Goal: Information Seeking & Learning: Learn about a topic

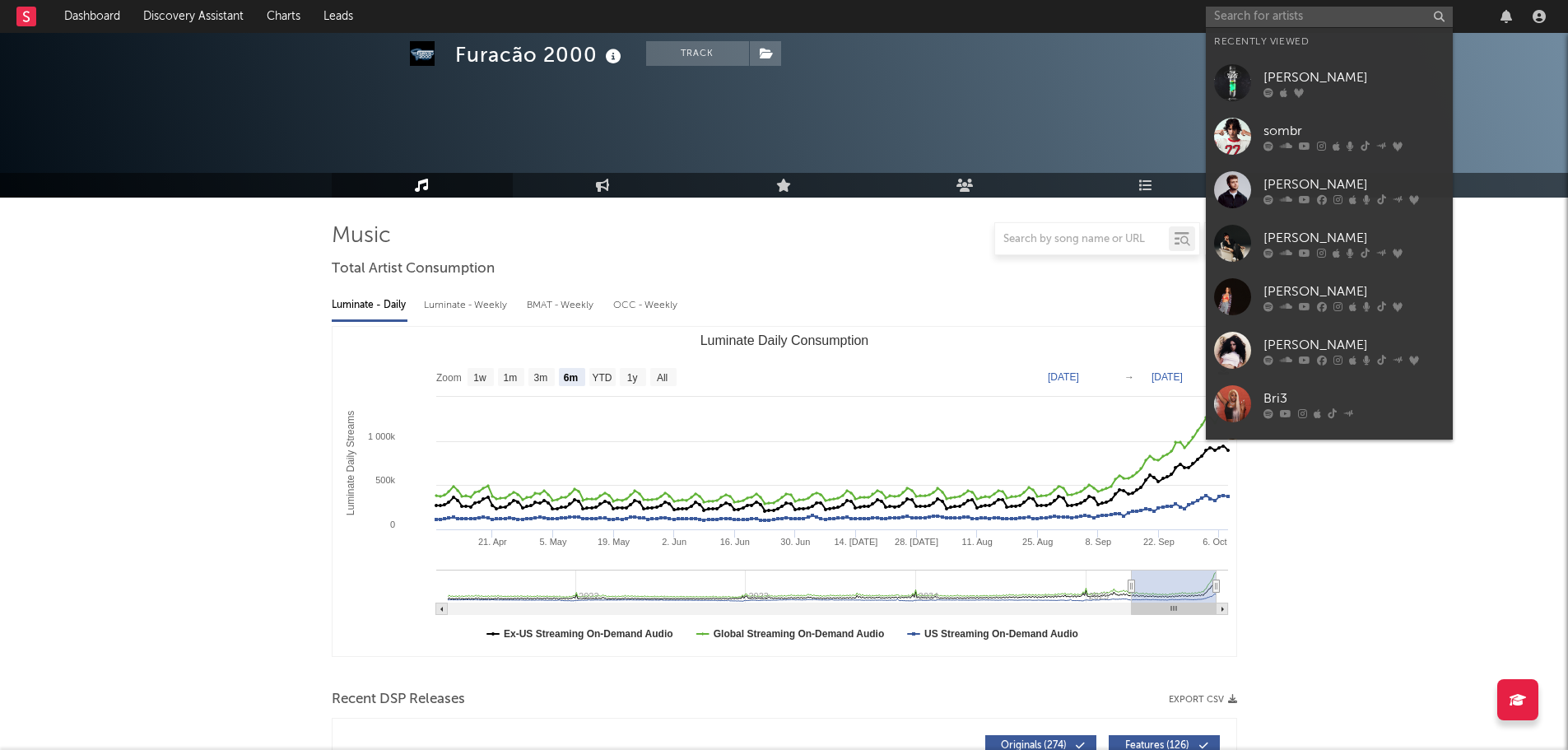
select select "6m"
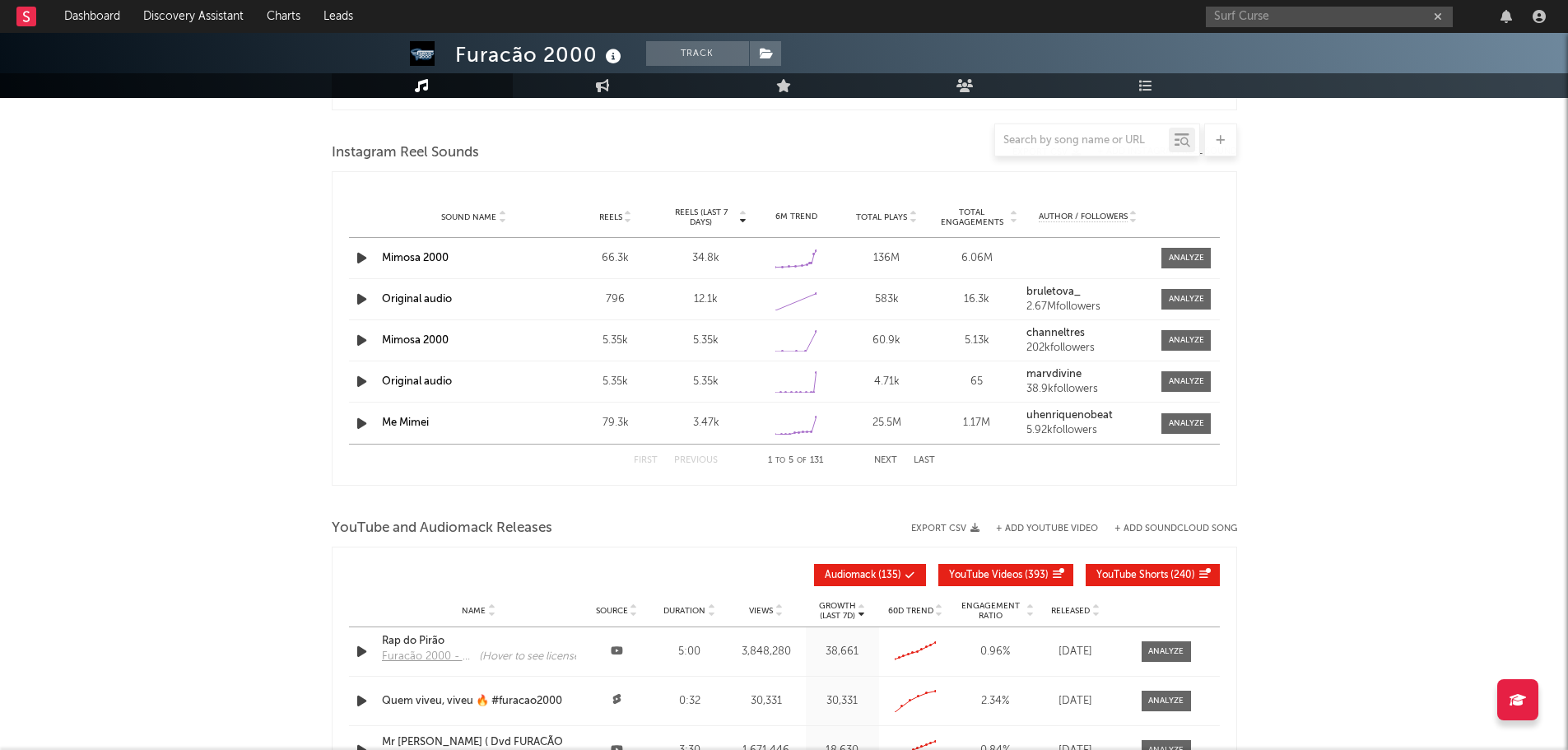
type input "Surf Curse"
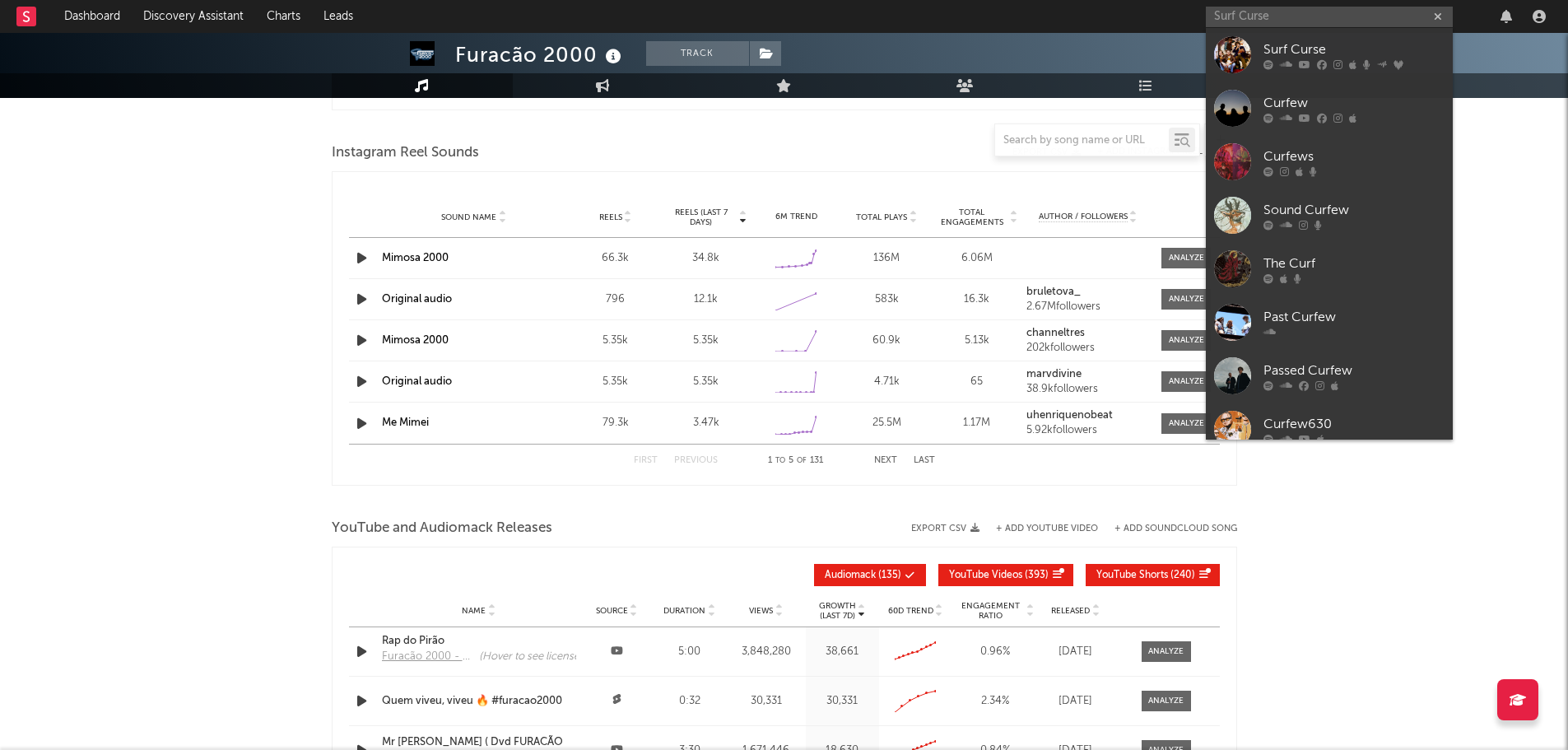
click at [1293, 51] on div "Surf Curse" at bounding box center [1355, 49] width 182 height 20
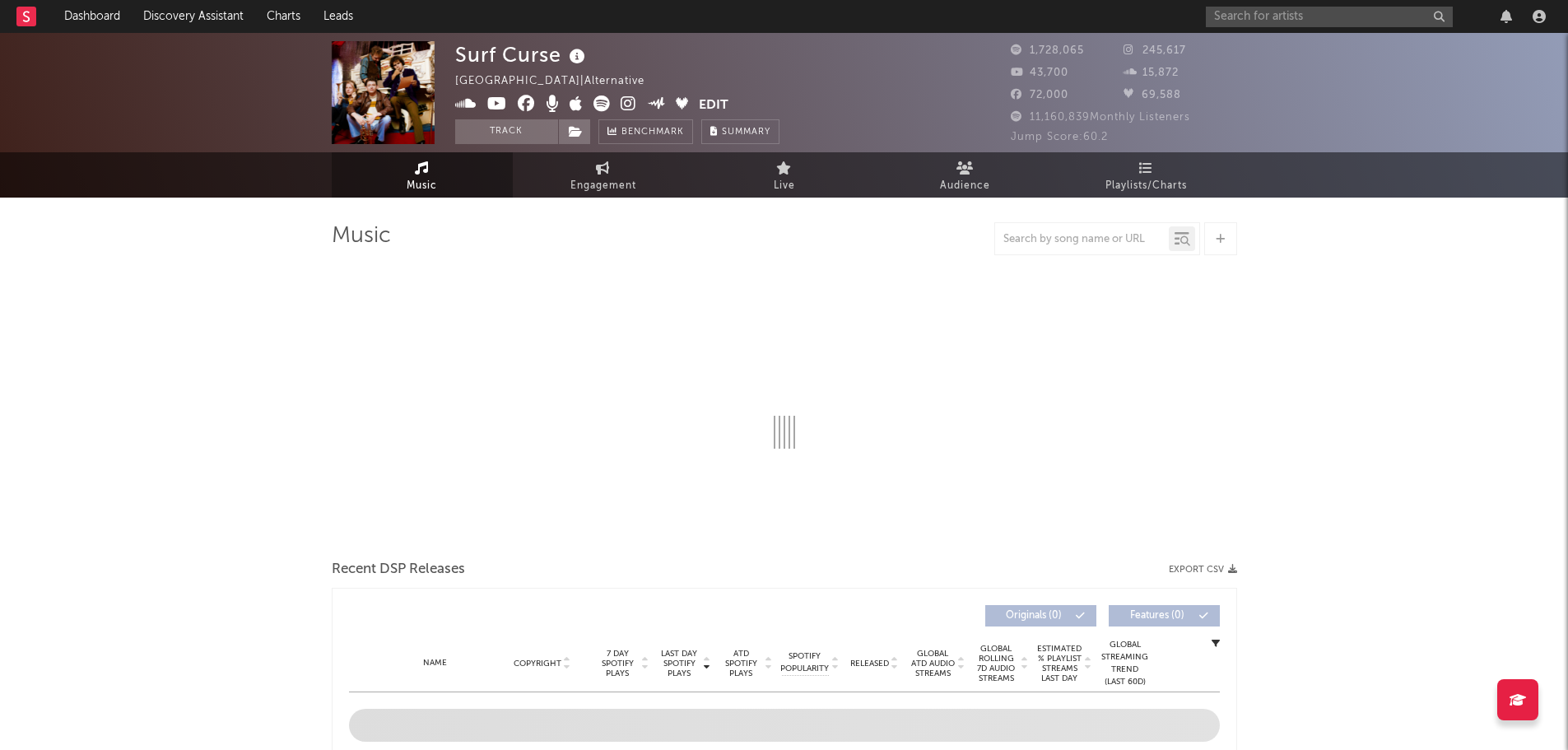
select select "6m"
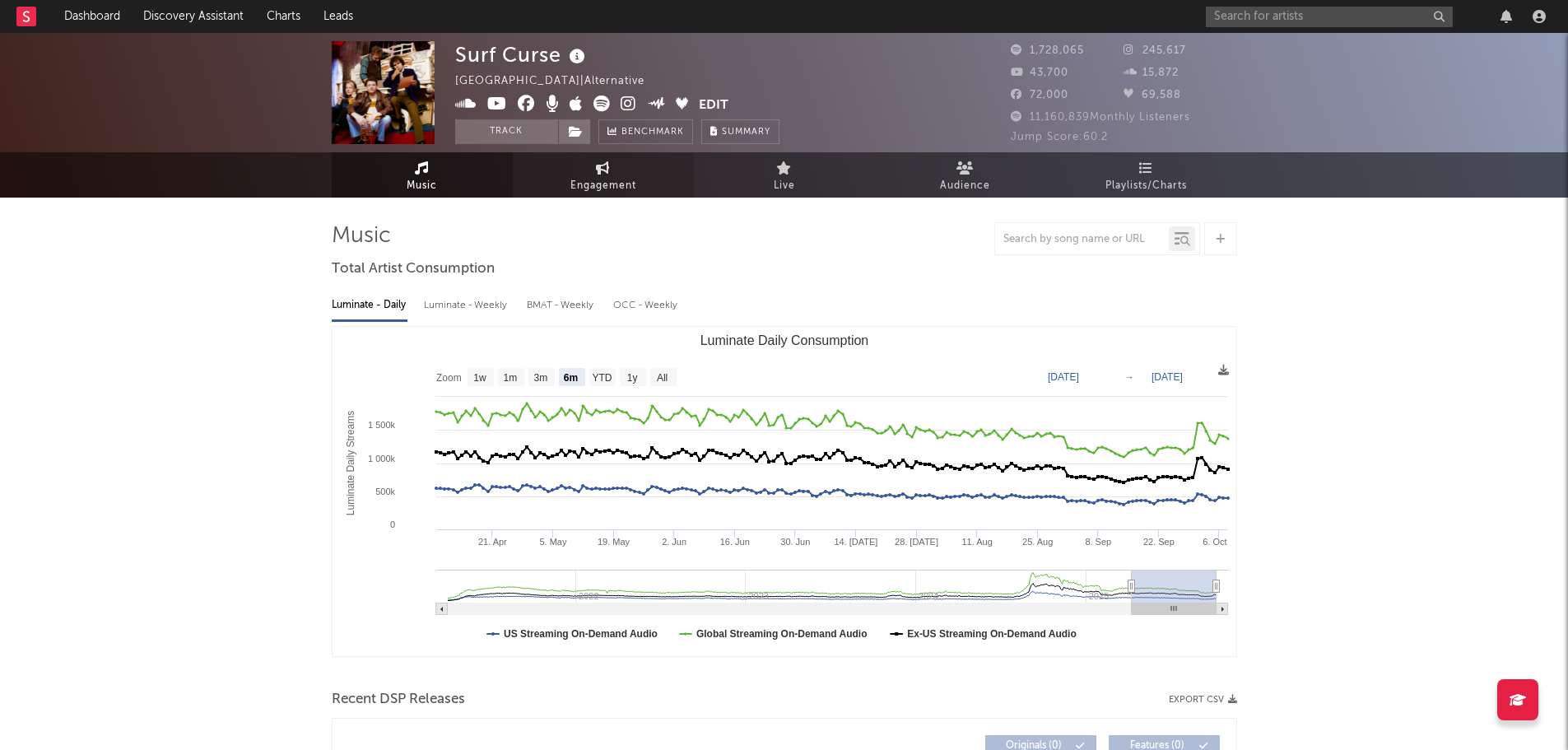
click at [570, 186] on span "Engagement" at bounding box center [603, 187] width 66 height 20
select select "1w"
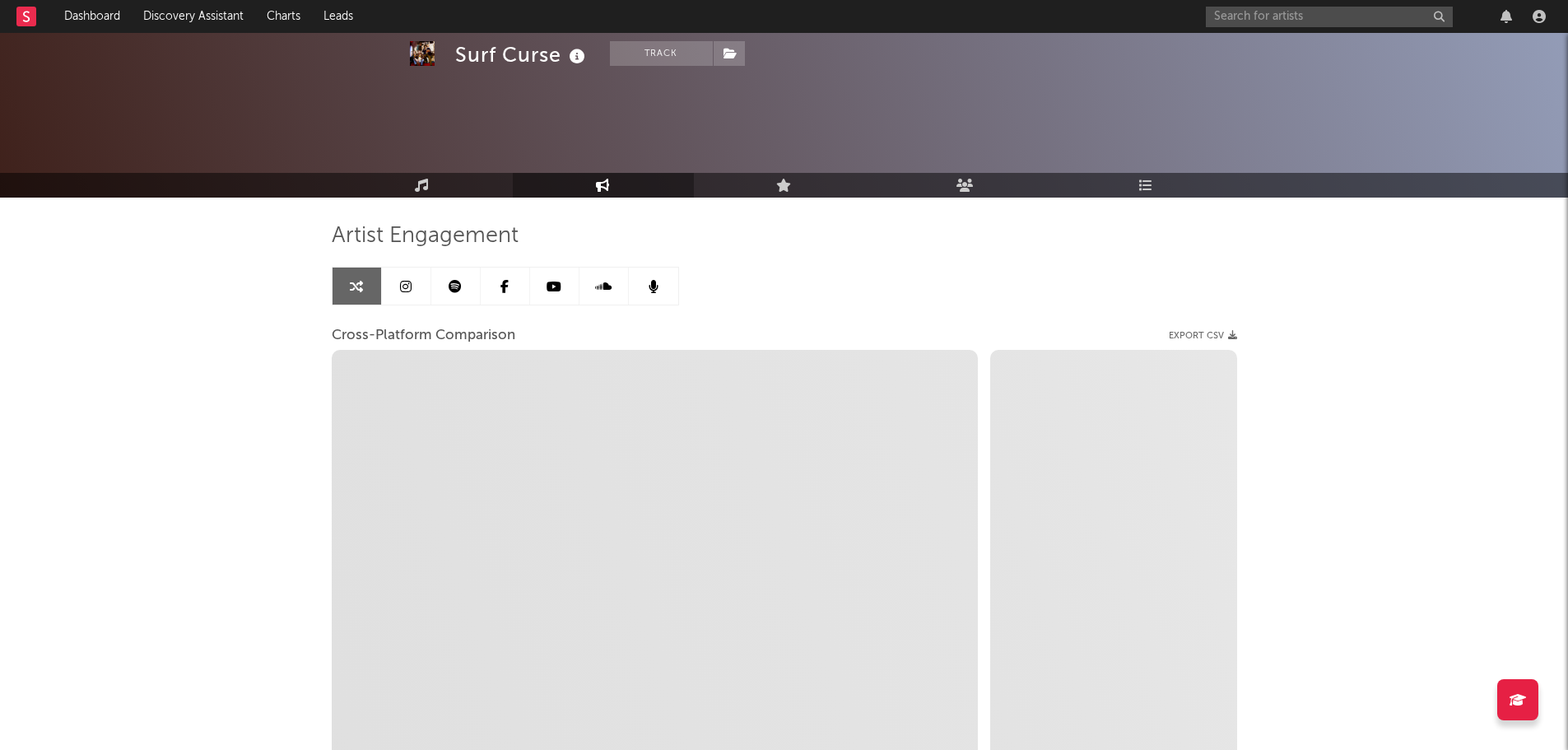
scroll to position [147, 0]
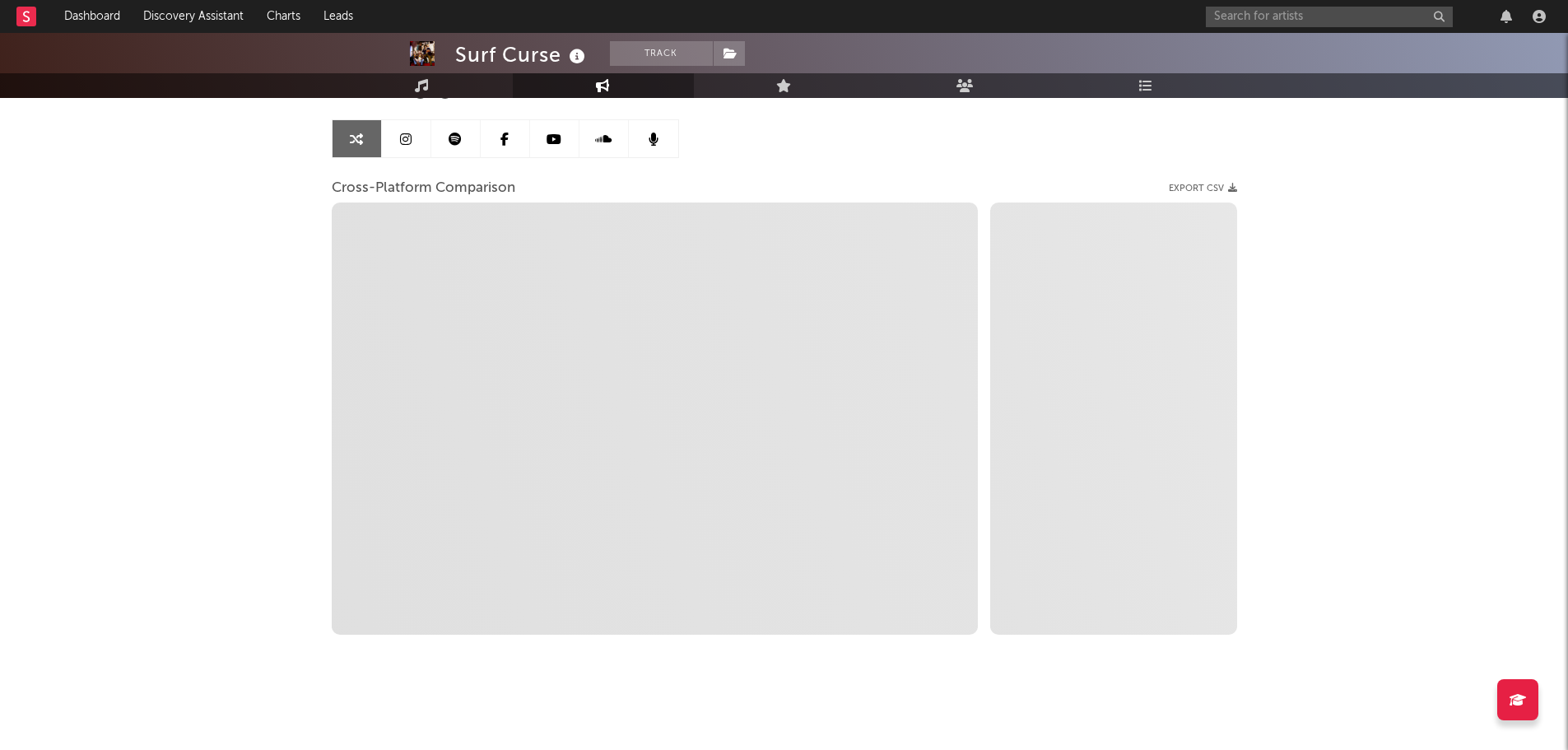
select select "1m"
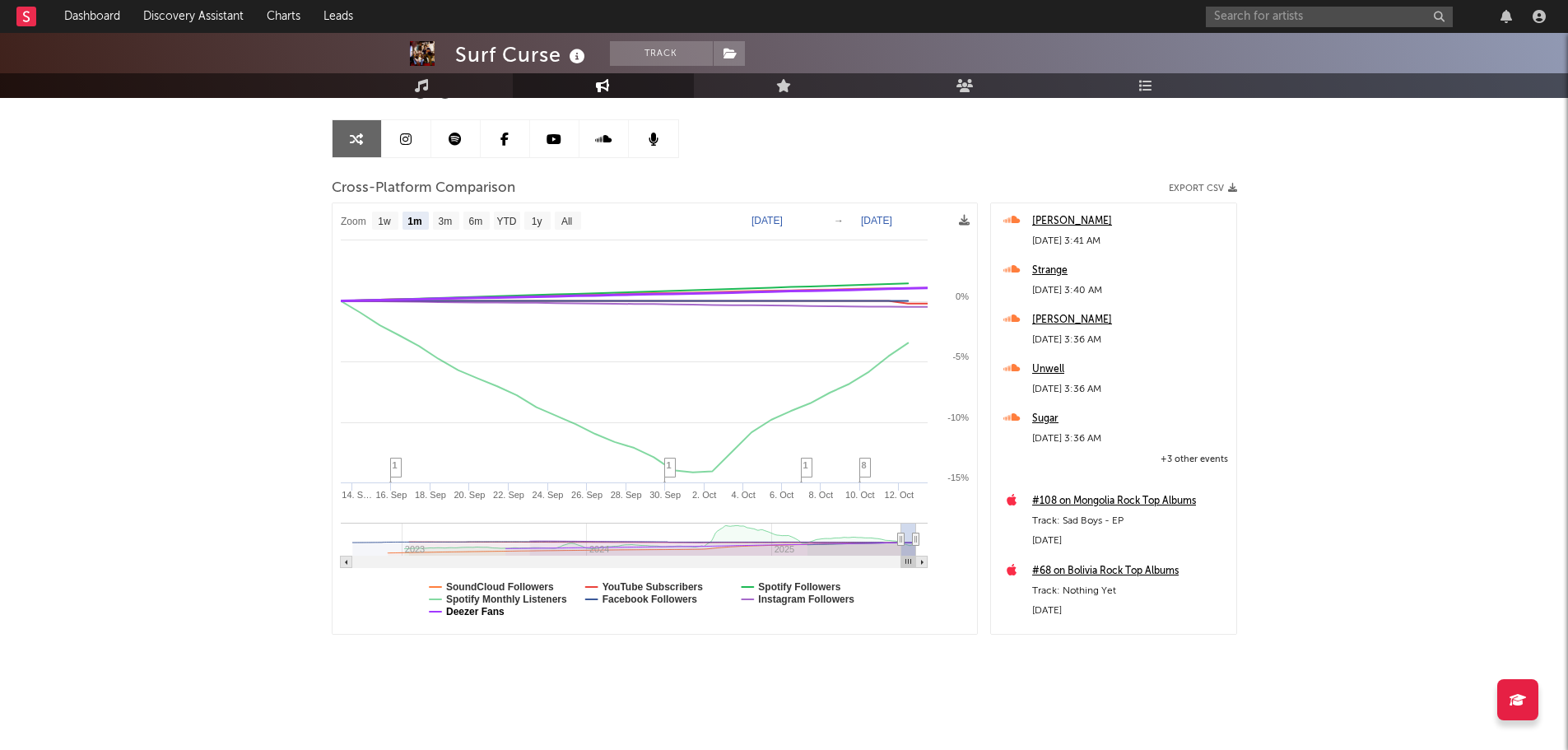
click at [474, 611] on text "Deezer Fans" at bounding box center [475, 612] width 58 height 12
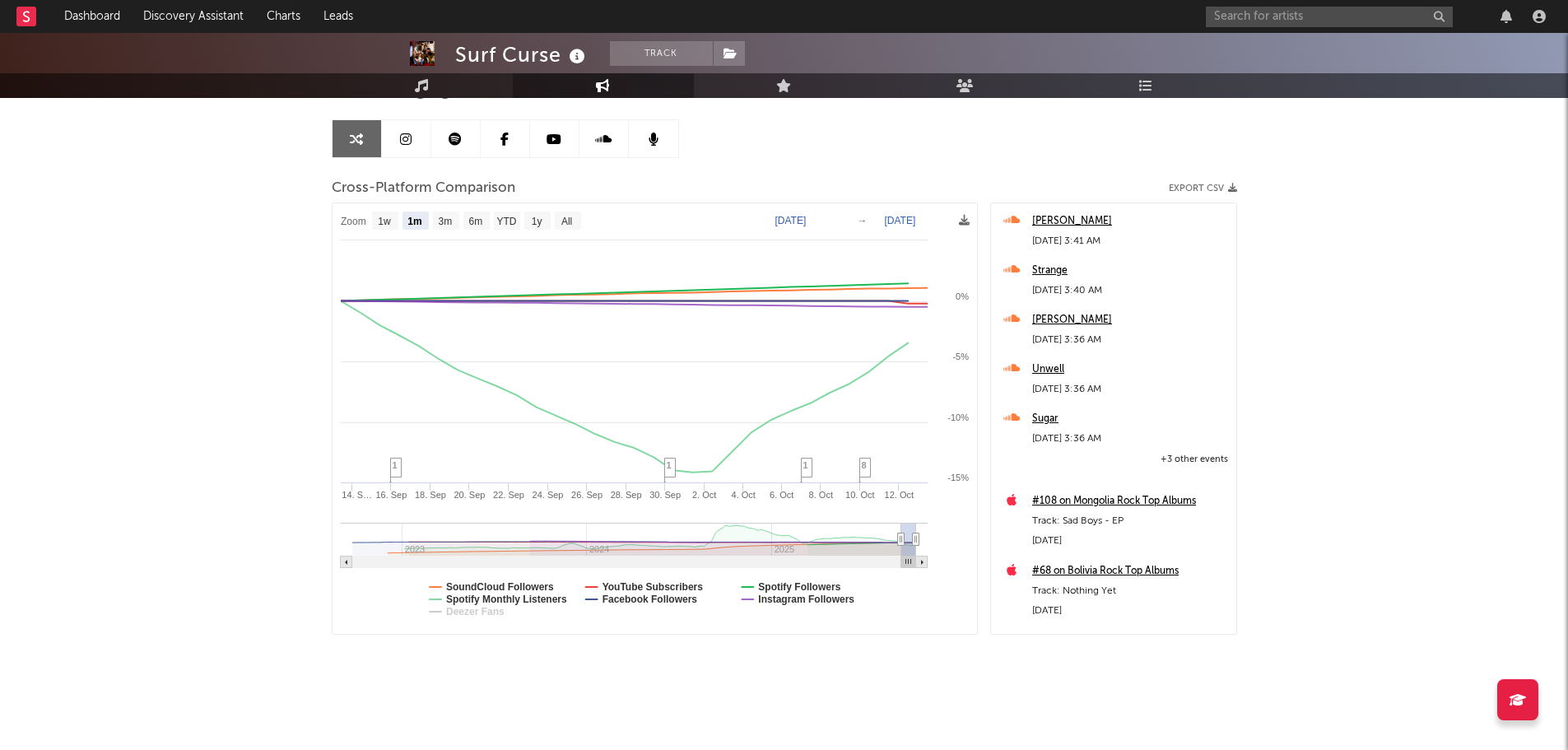
select select "1m"
click at [471, 598] on text "Spotify Monthly Listeners" at bounding box center [506, 600] width 121 height 12
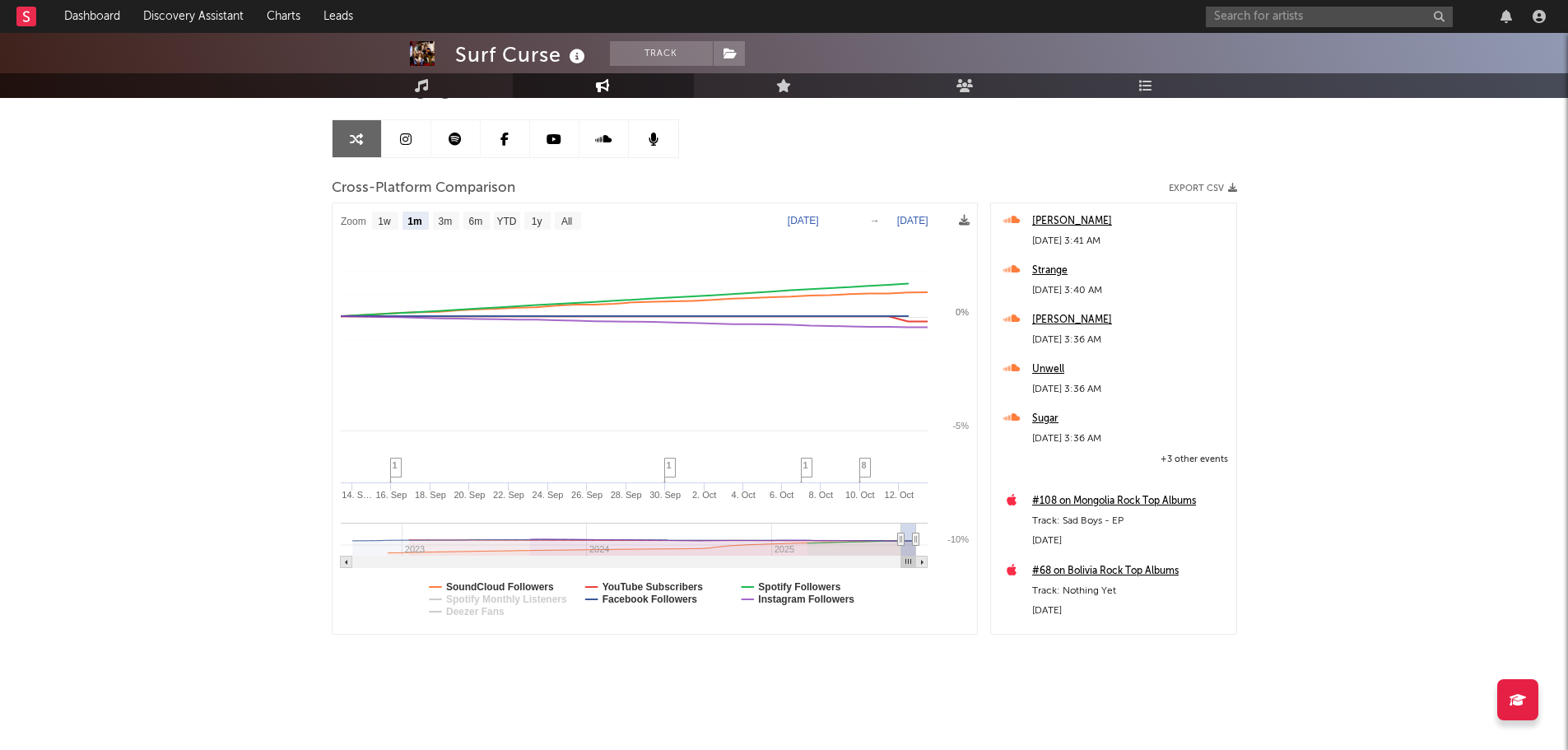
select select "1m"
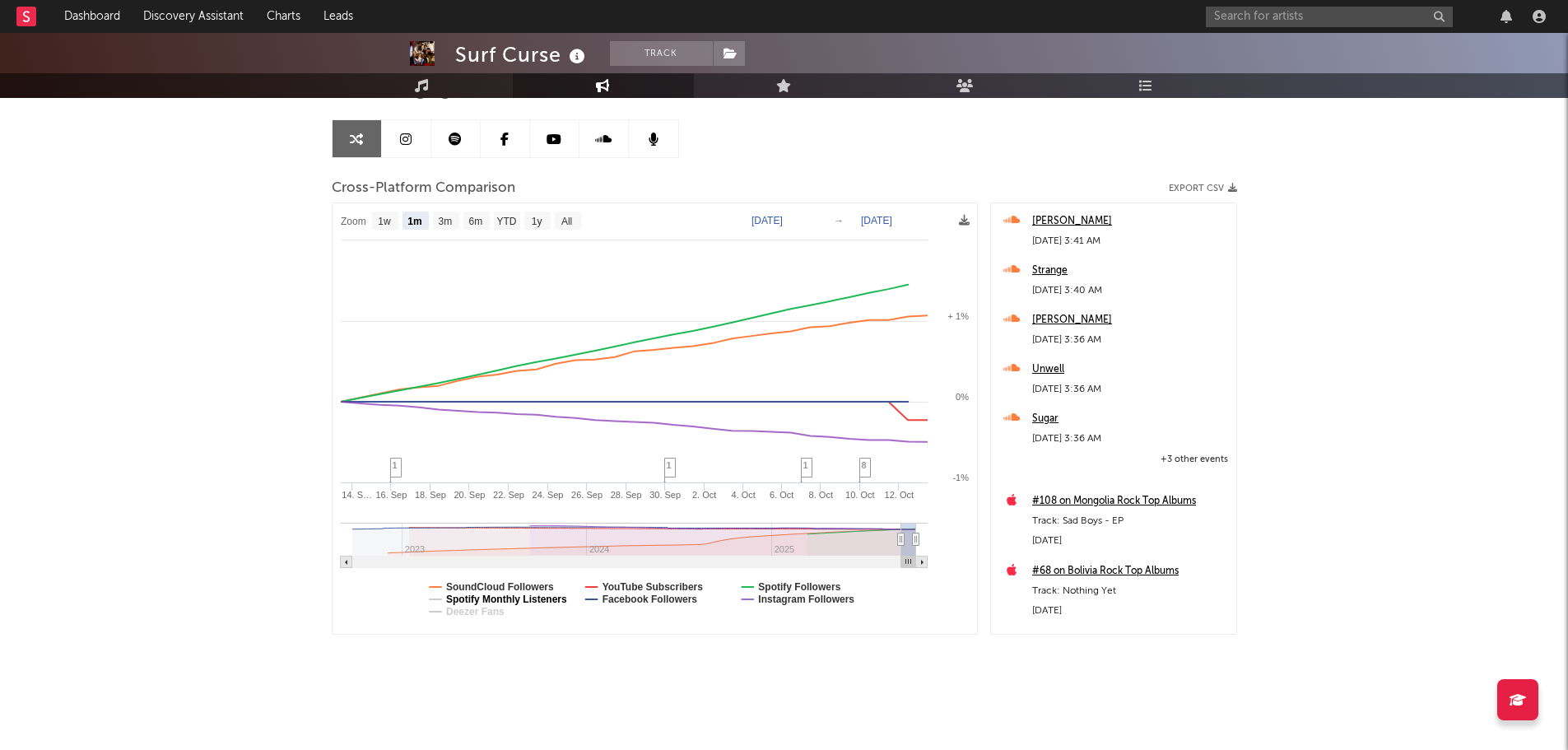
click at [471, 598] on text "Spotify Monthly Listeners" at bounding box center [506, 600] width 121 height 12
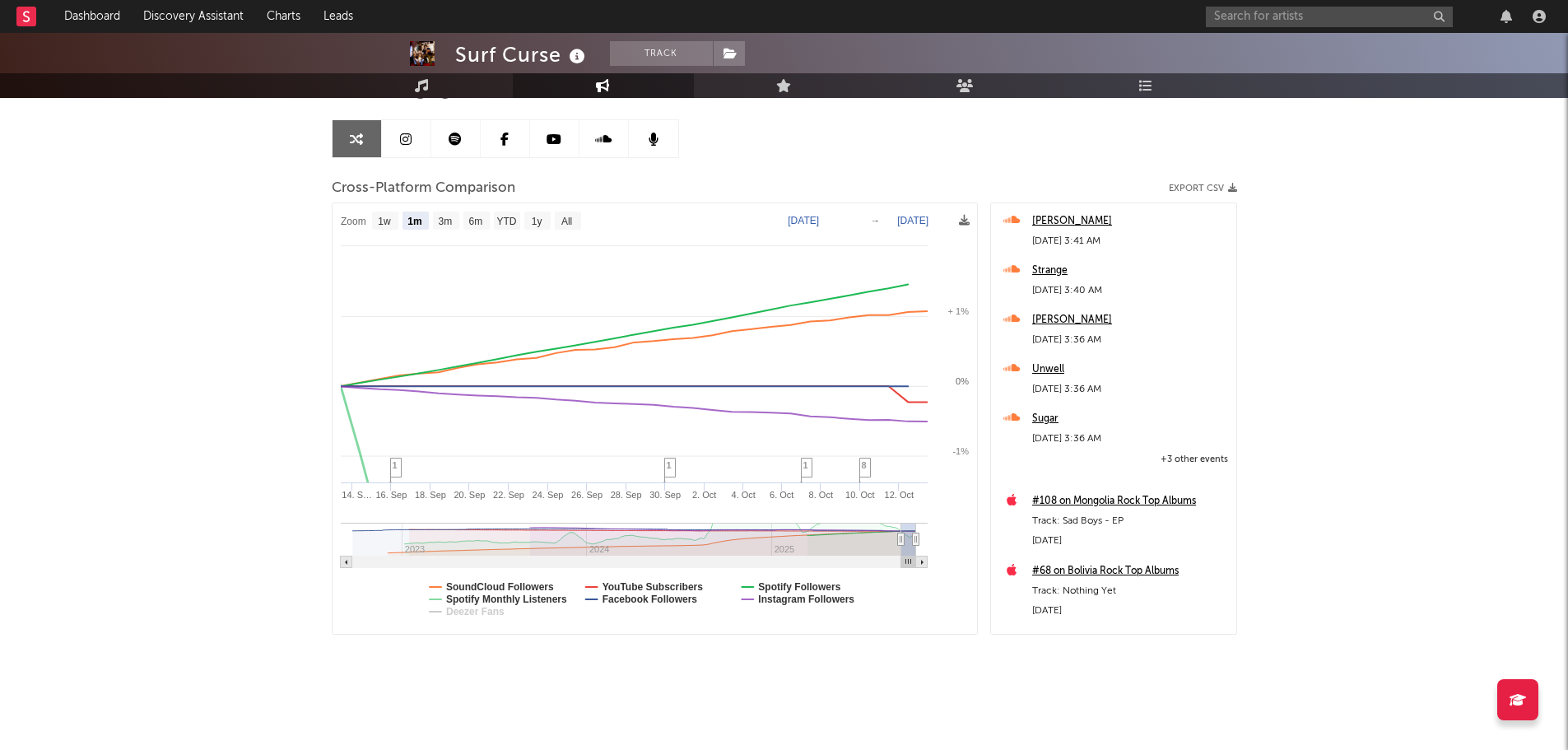
select select "1m"
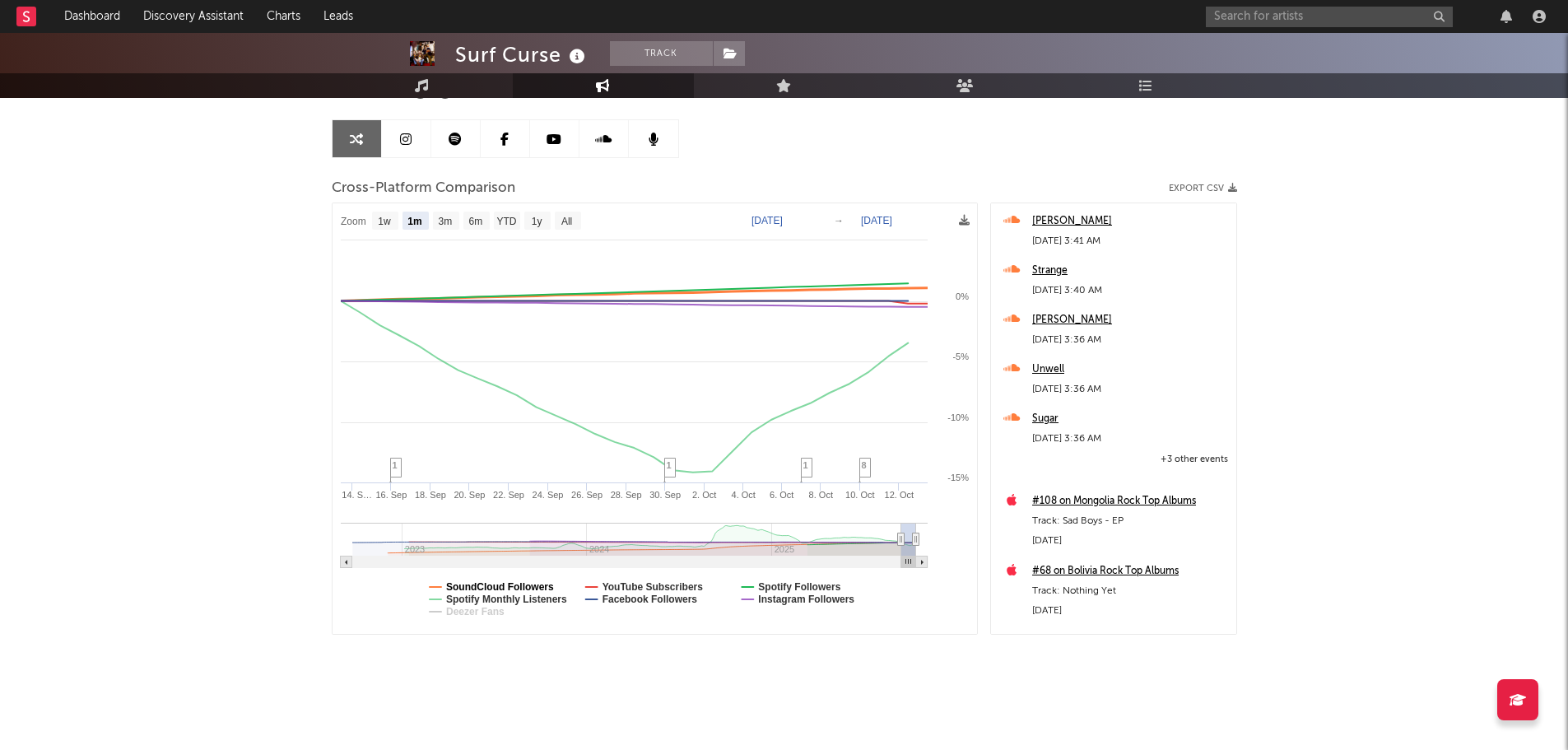
click at [475, 588] on text "SoundCloud Followers" at bounding box center [499, 587] width 108 height 12
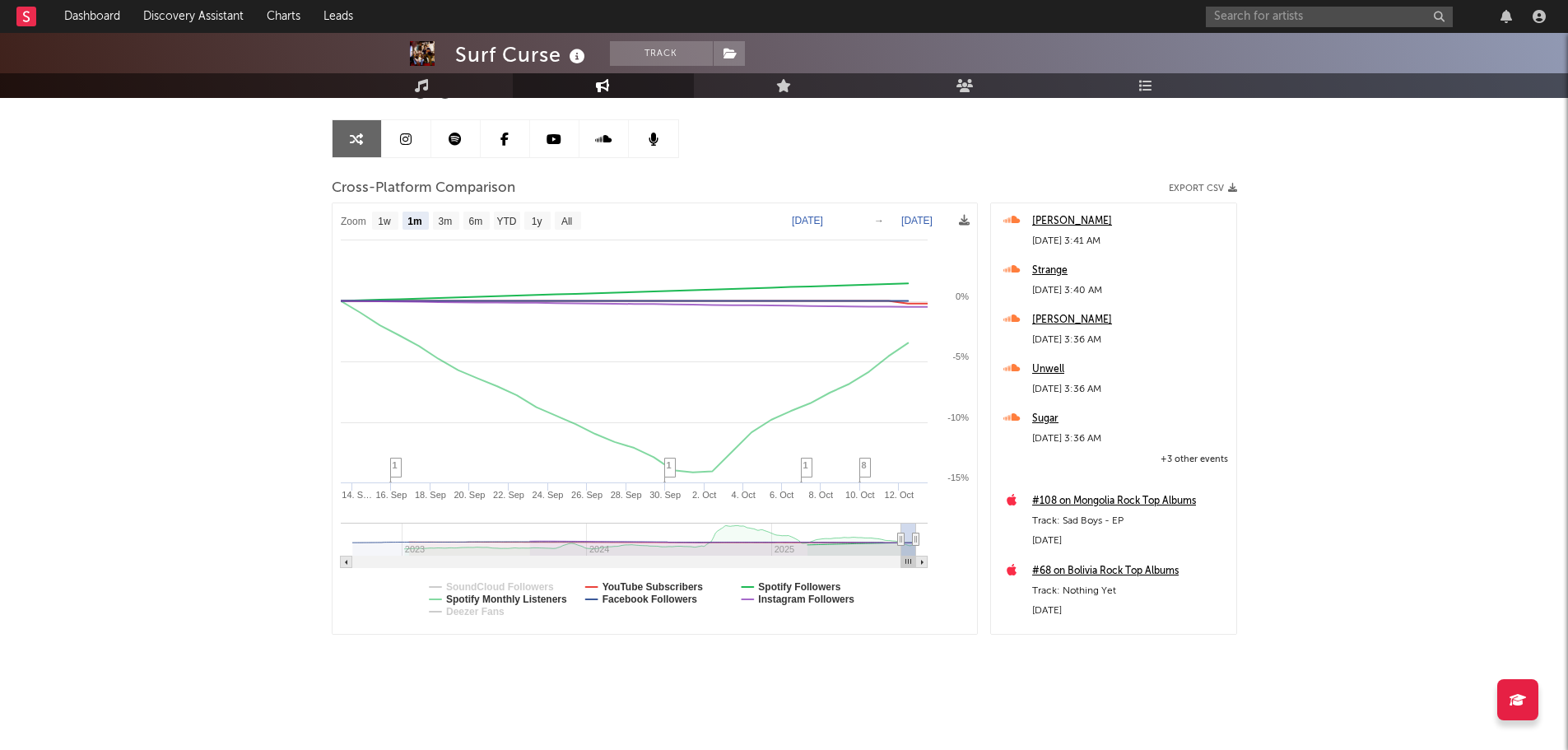
select select "1m"
click at [513, 600] on text "Spotify Monthly Listeners" at bounding box center [506, 600] width 121 height 12
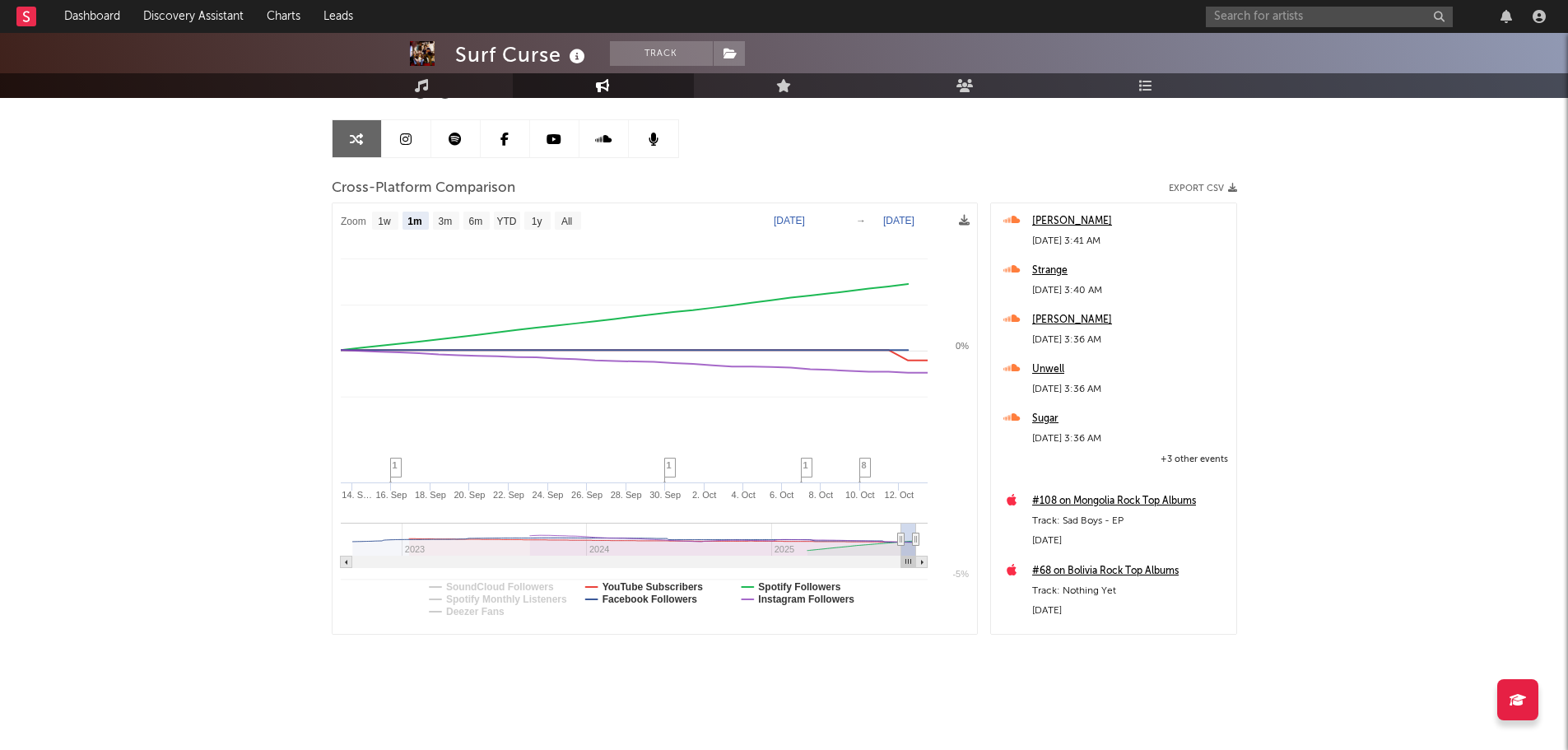
select select "1m"
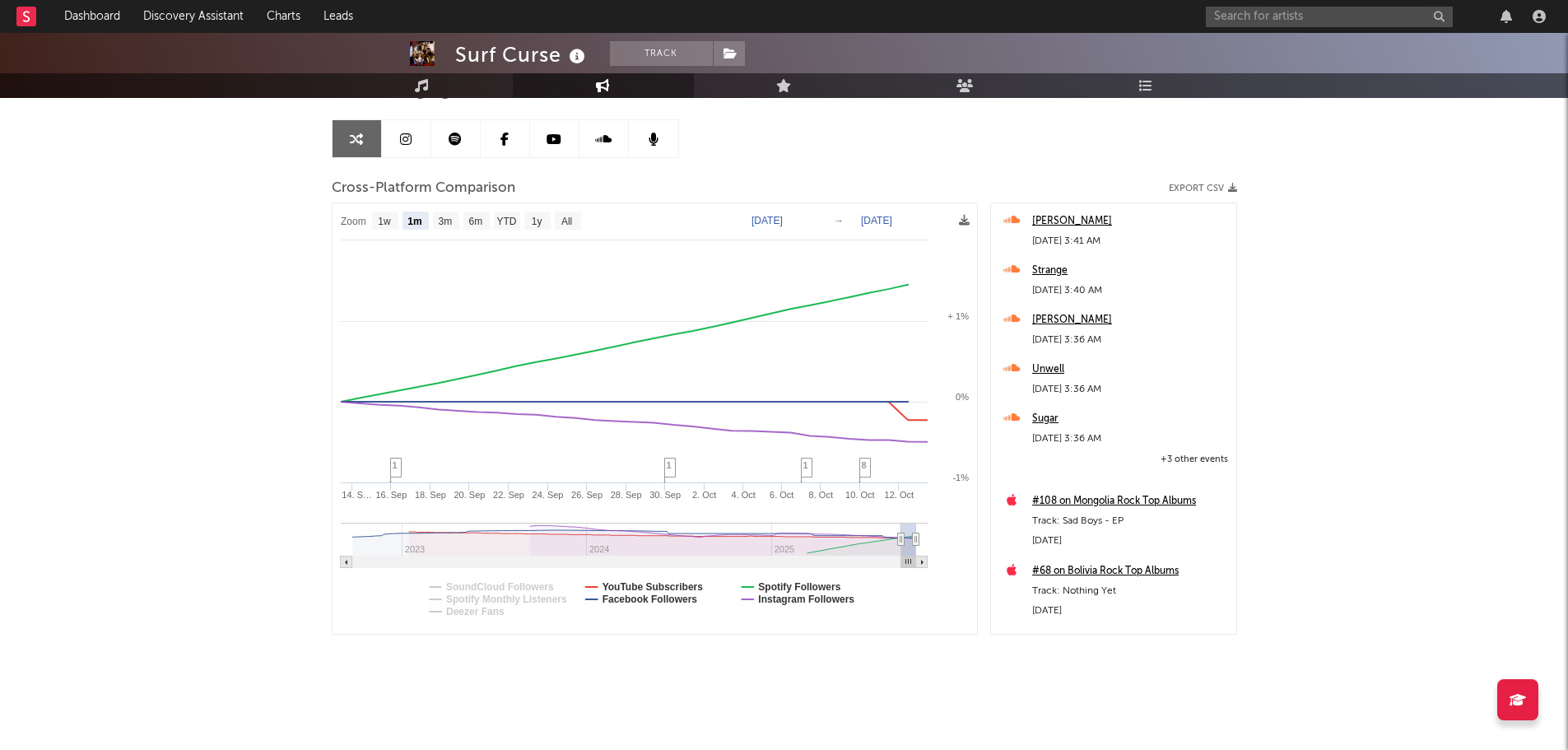
click at [624, 584] on text "YouTube Subscribers" at bounding box center [652, 587] width 102 height 12
click at [631, 598] on text "Facebook Followers" at bounding box center [649, 600] width 96 height 12
select select "1m"
click at [792, 599] on text "Instagram Followers" at bounding box center [806, 600] width 97 height 12
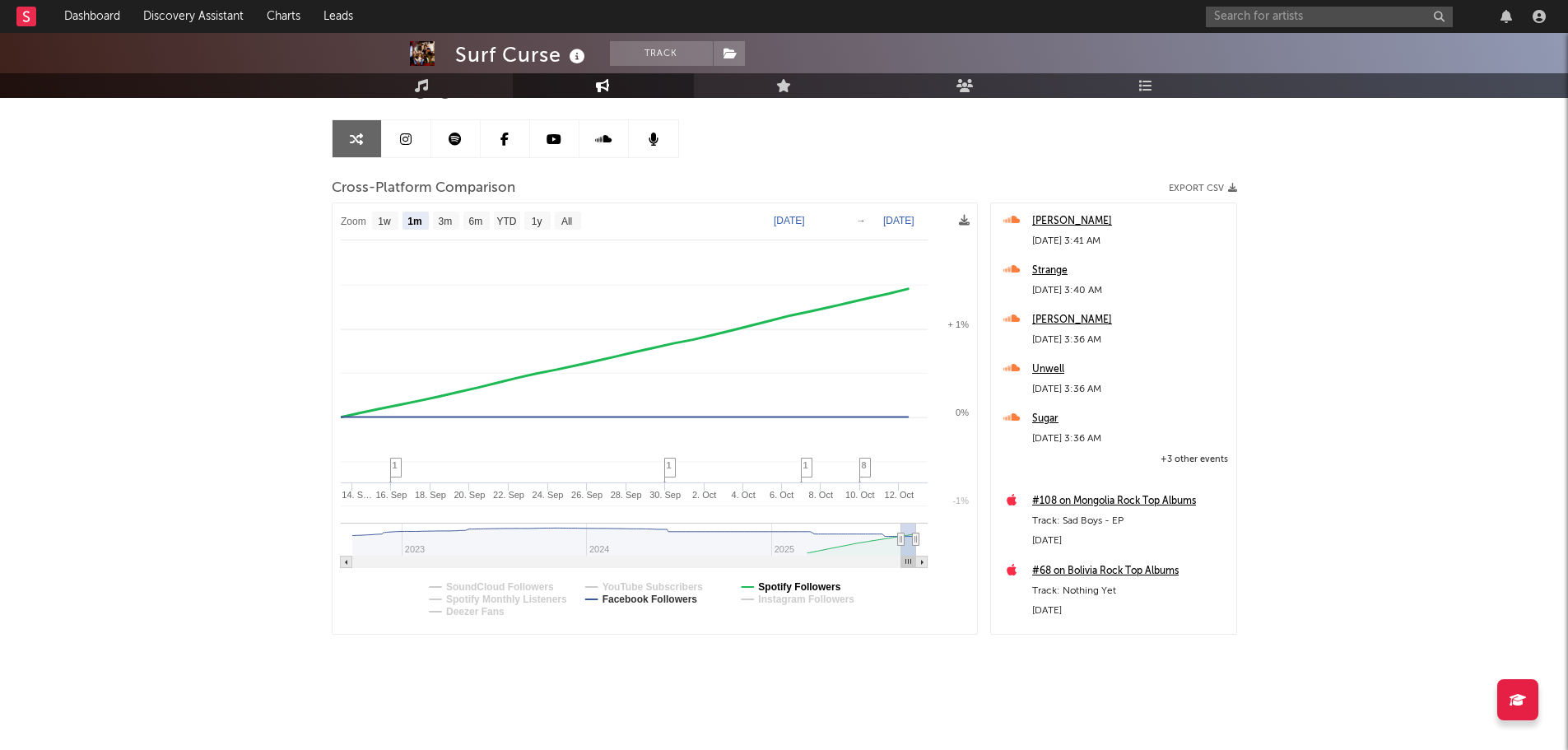
select select "1m"
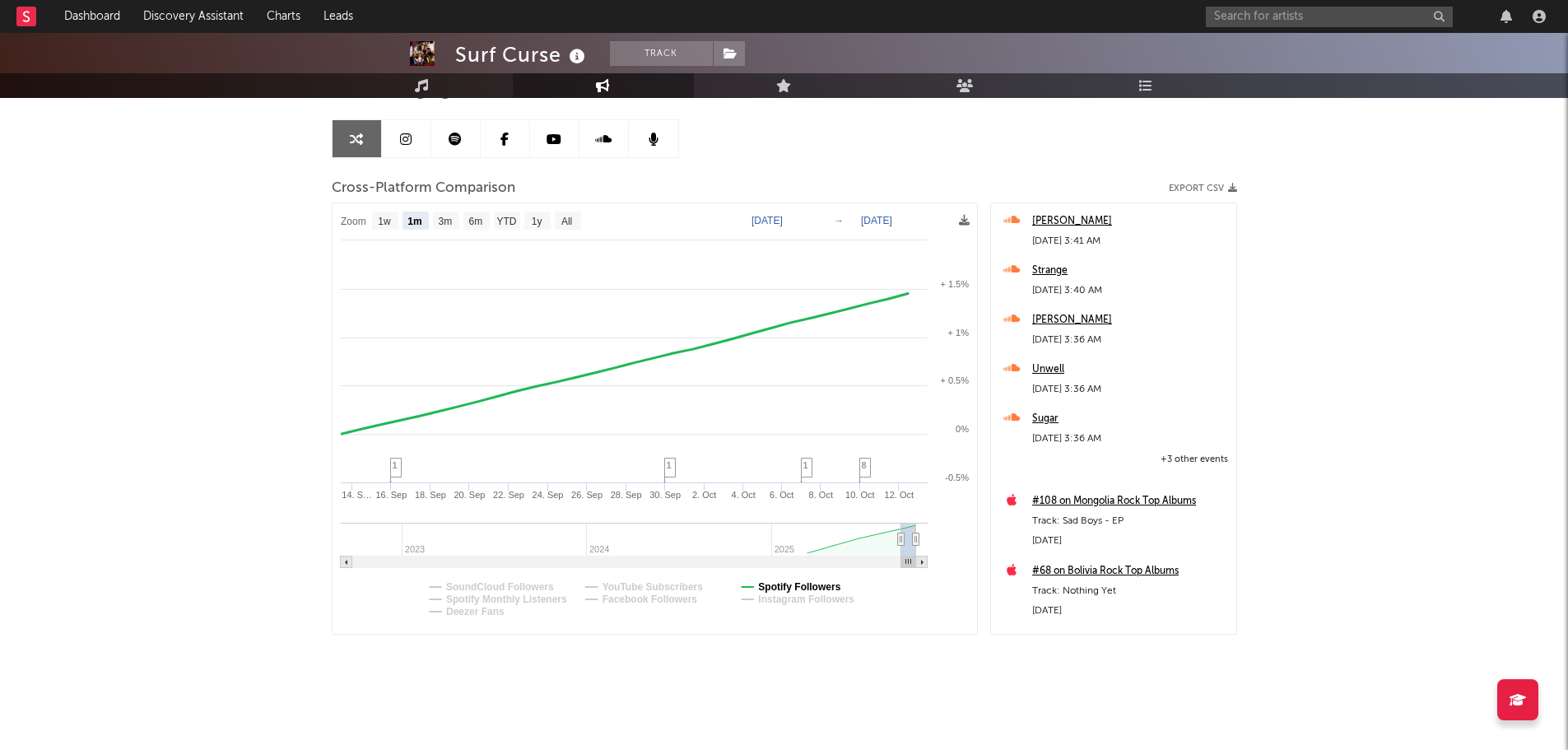
click at [770, 584] on text "Spotify Followers" at bounding box center [798, 587] width 82 height 12
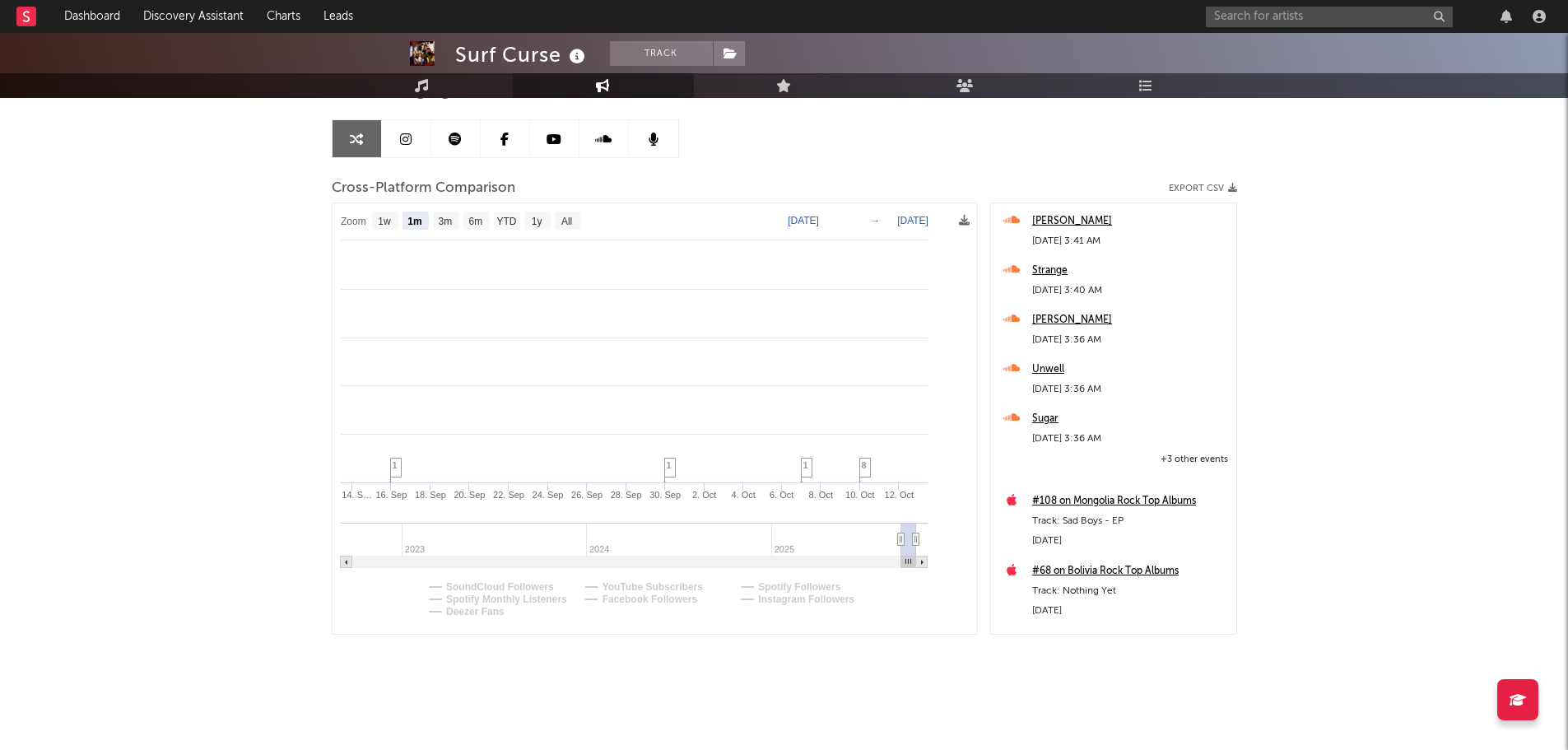
select select "1m"
click at [489, 616] on text "Deezer Fans" at bounding box center [475, 612] width 58 height 12
select select "1m"
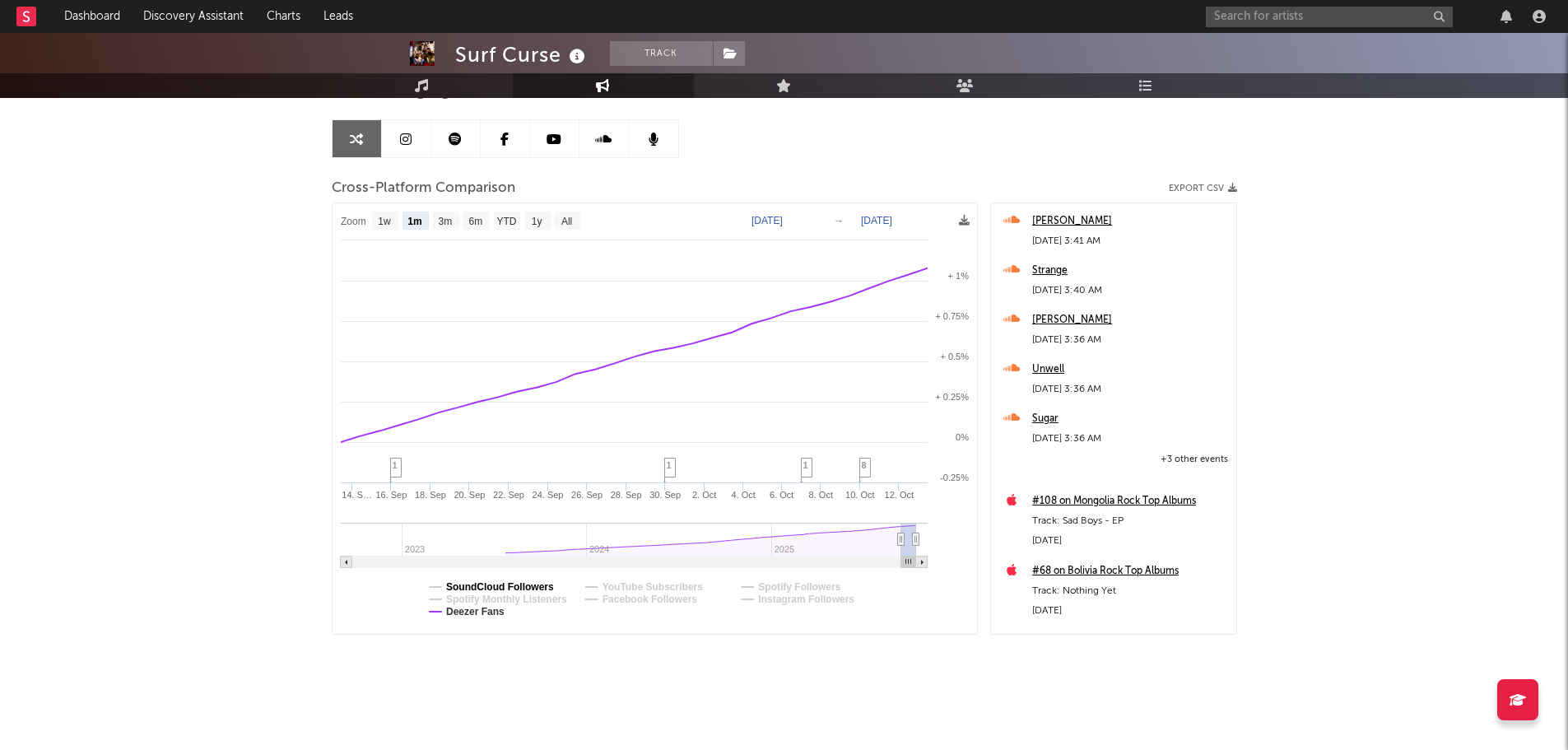
click at [494, 589] on text "SoundCloud Followers" at bounding box center [499, 587] width 108 height 12
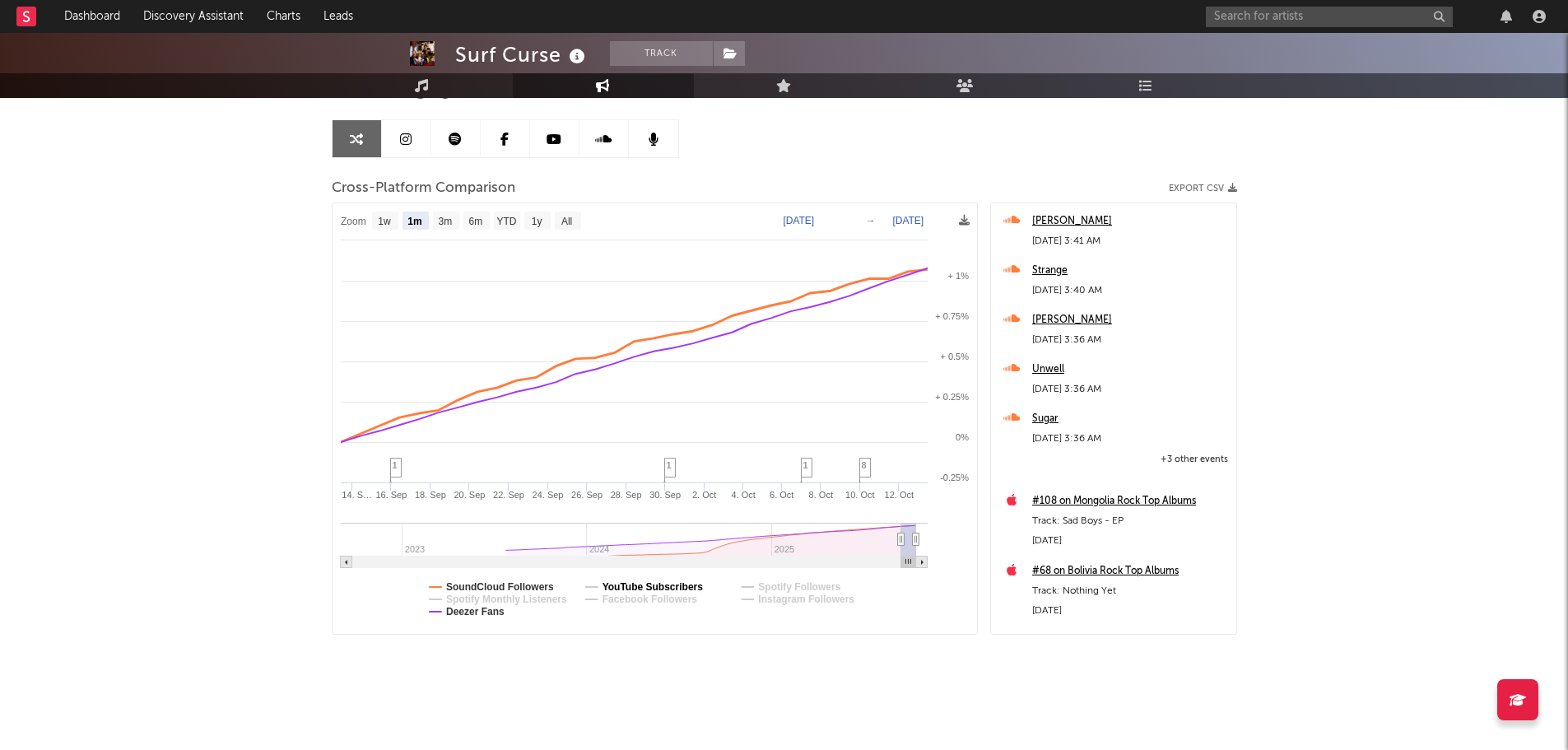
select select "1m"
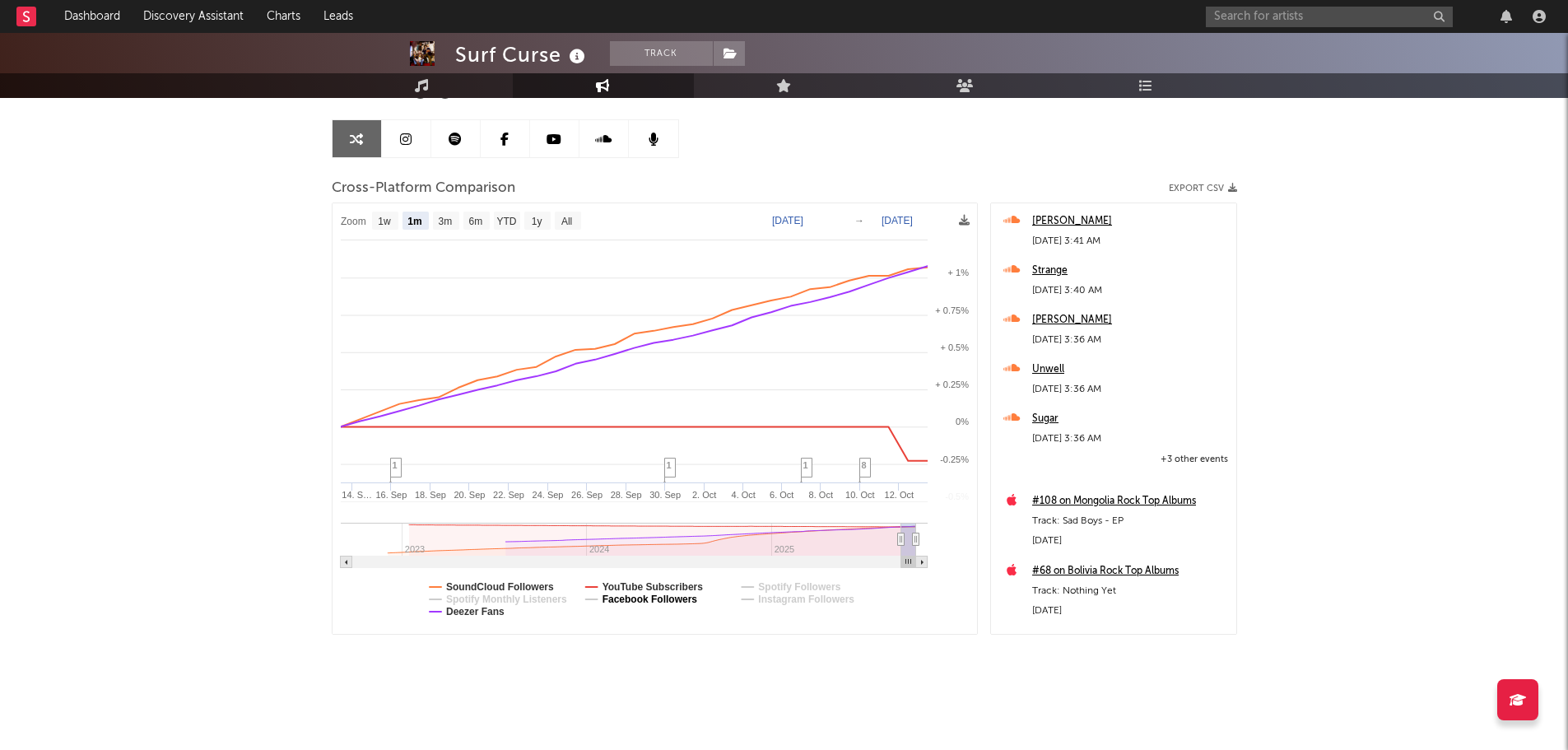
click at [651, 595] on text "Facebook Followers" at bounding box center [649, 600] width 96 height 12
select select "1m"
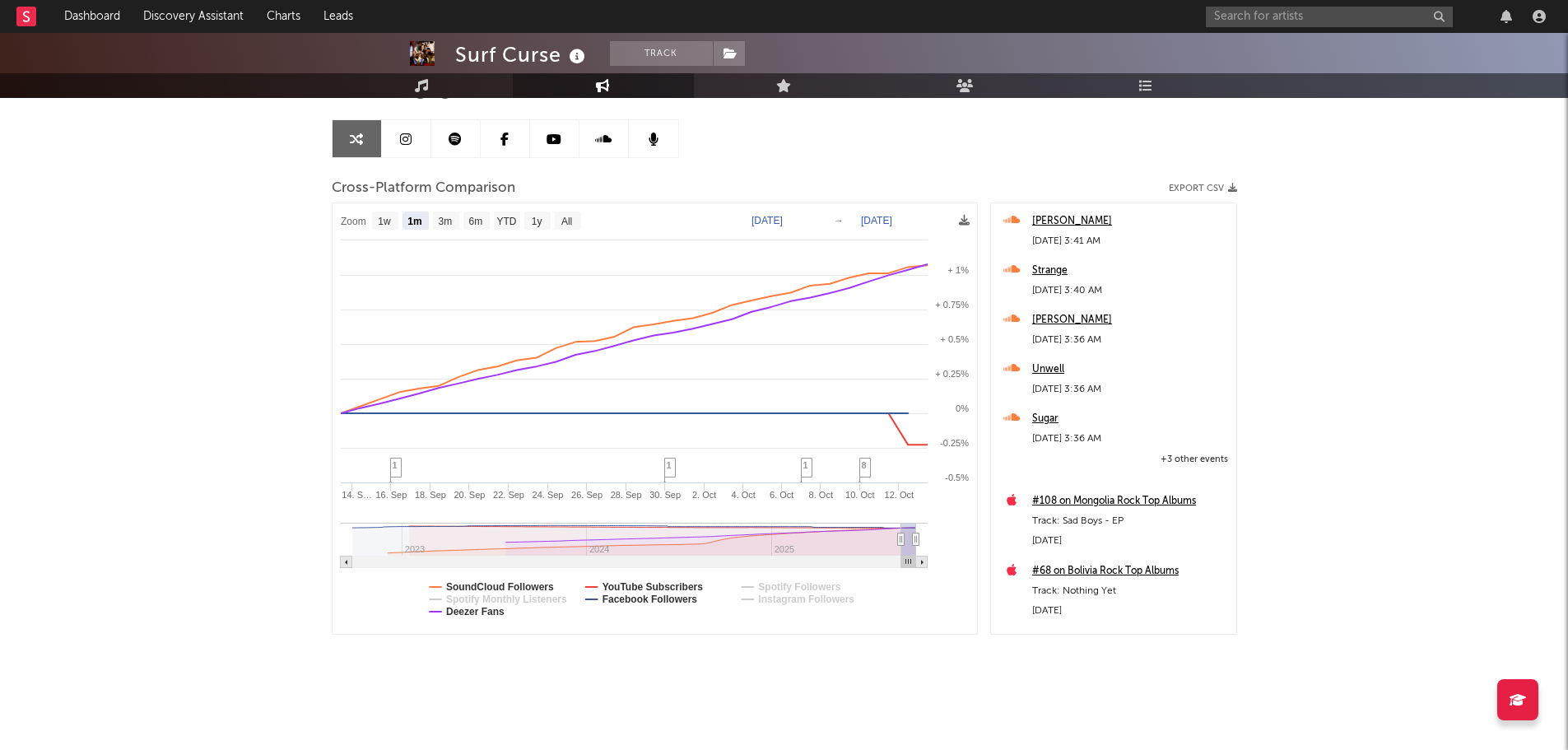
click at [763, 594] on text "Instagram Followers" at bounding box center [806, 600] width 97 height 12
select select "1m"
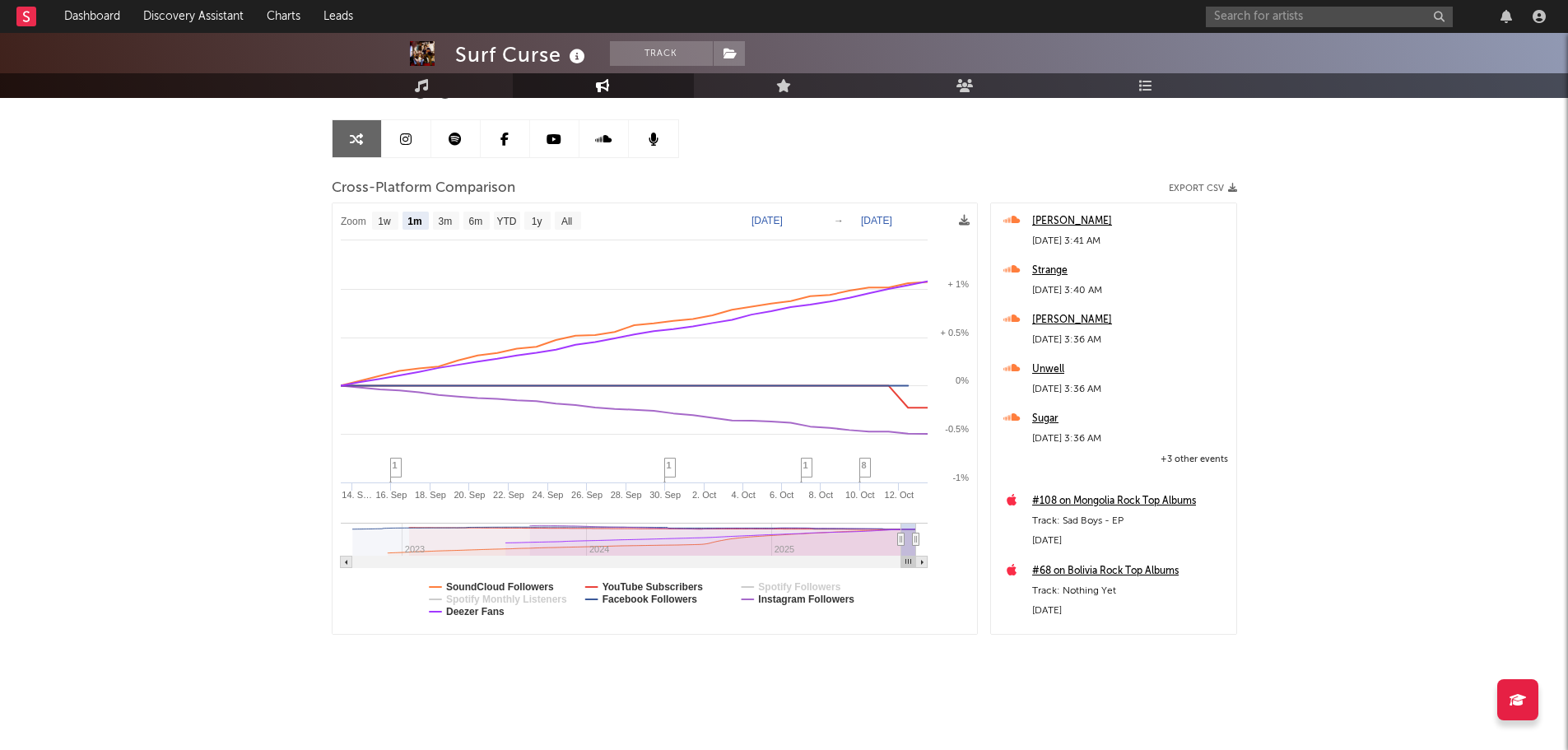
click at [773, 585] on text "Spotify Followers" at bounding box center [798, 587] width 82 height 12
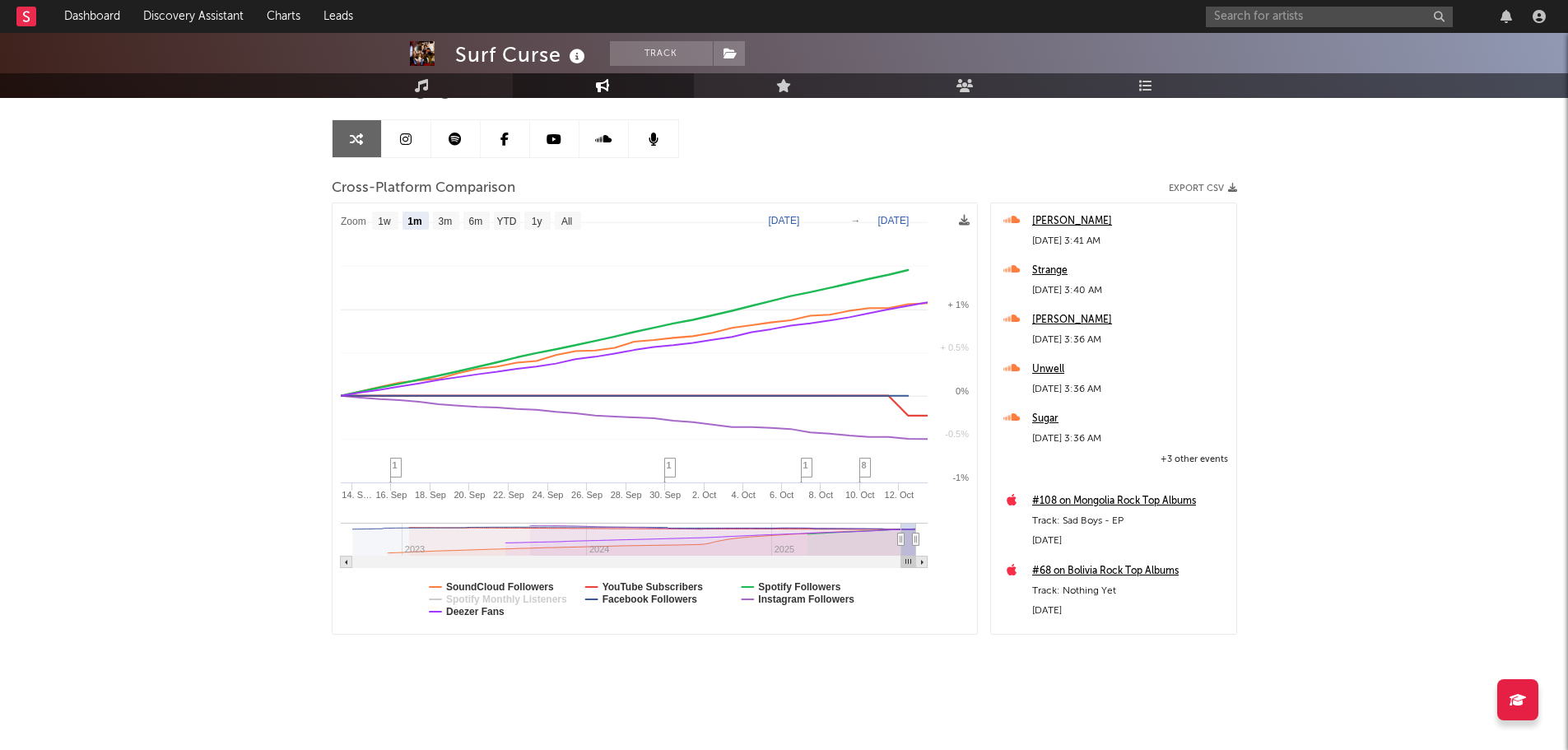
select select "1m"
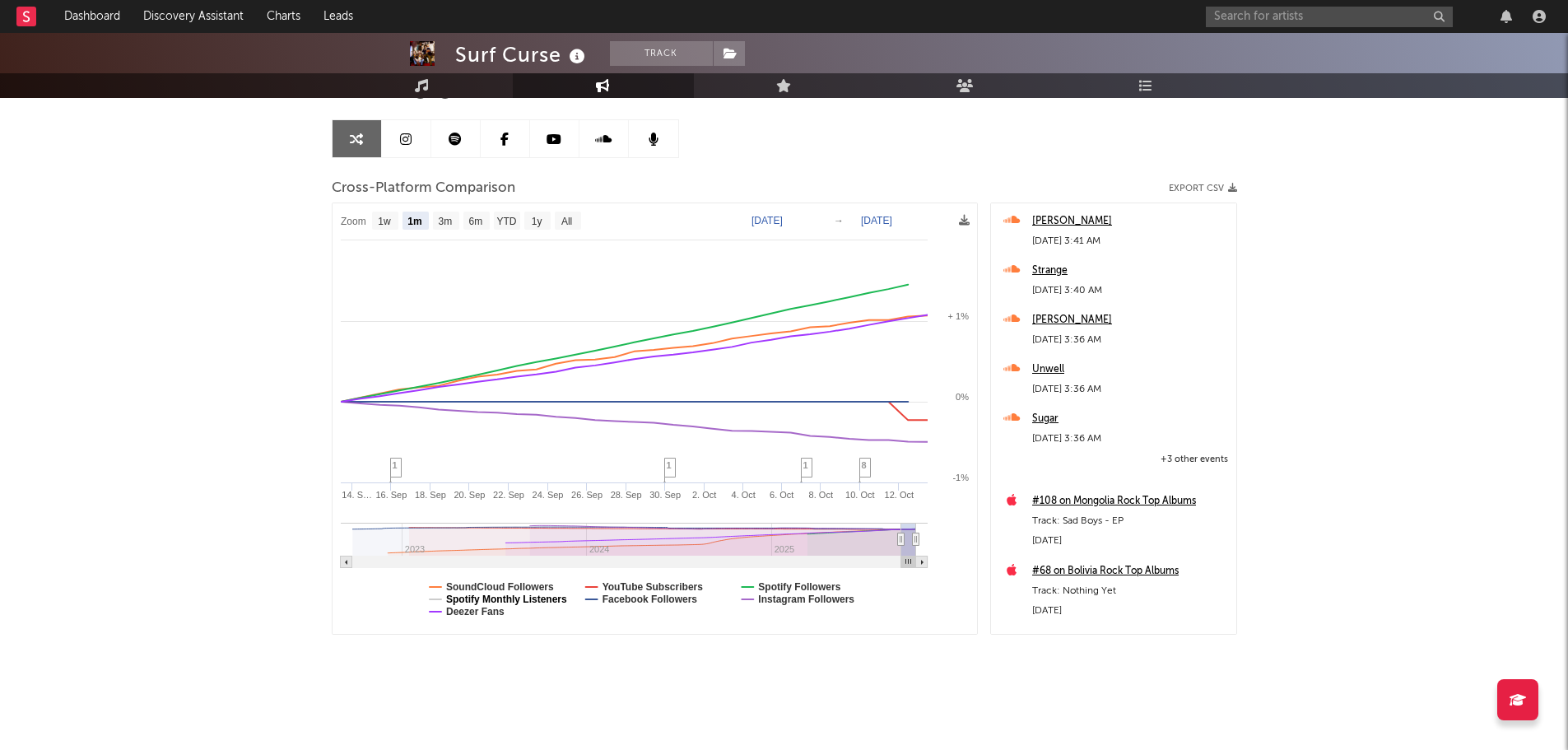
click at [549, 599] on text "Spotify Monthly Listeners" at bounding box center [506, 600] width 121 height 12
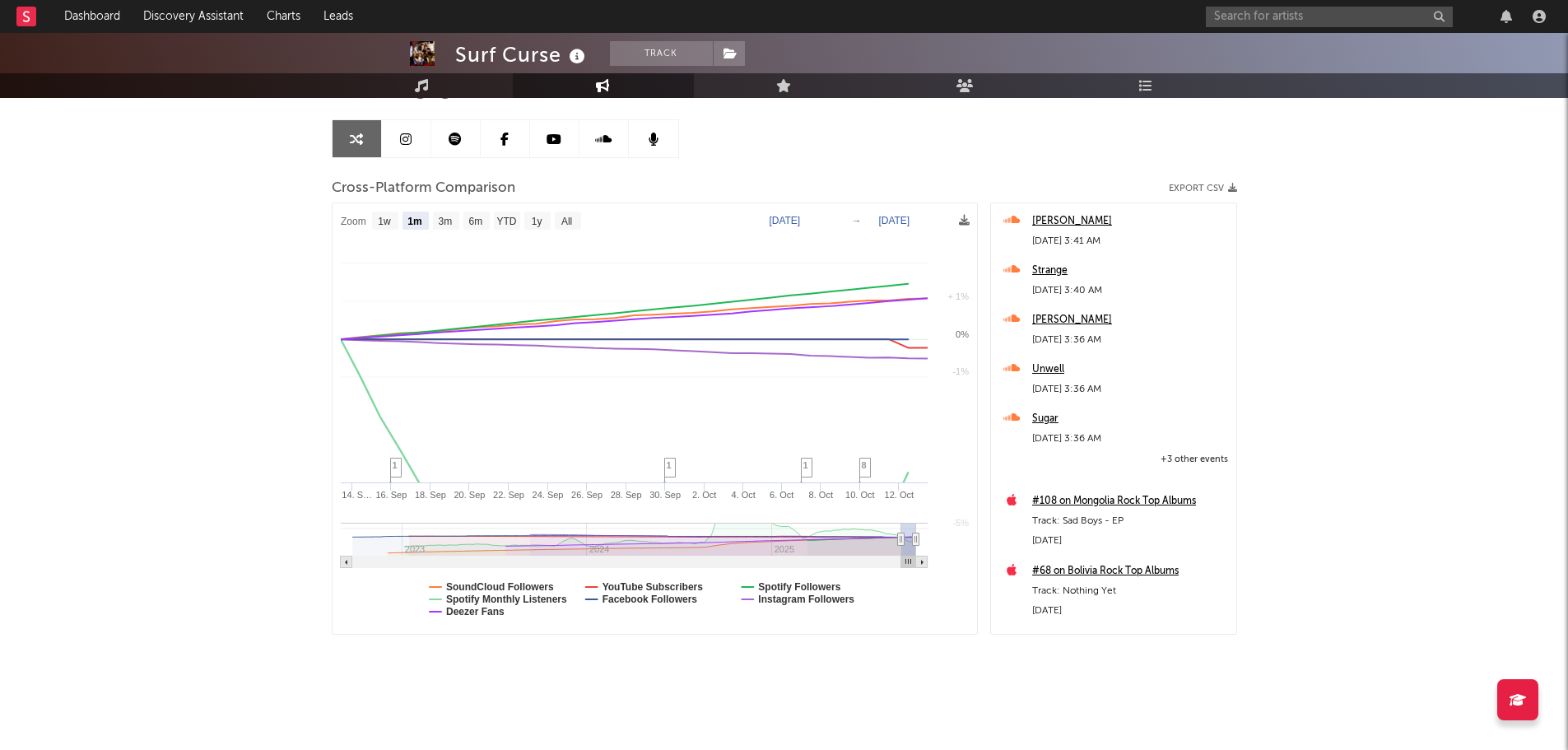
select select "1m"
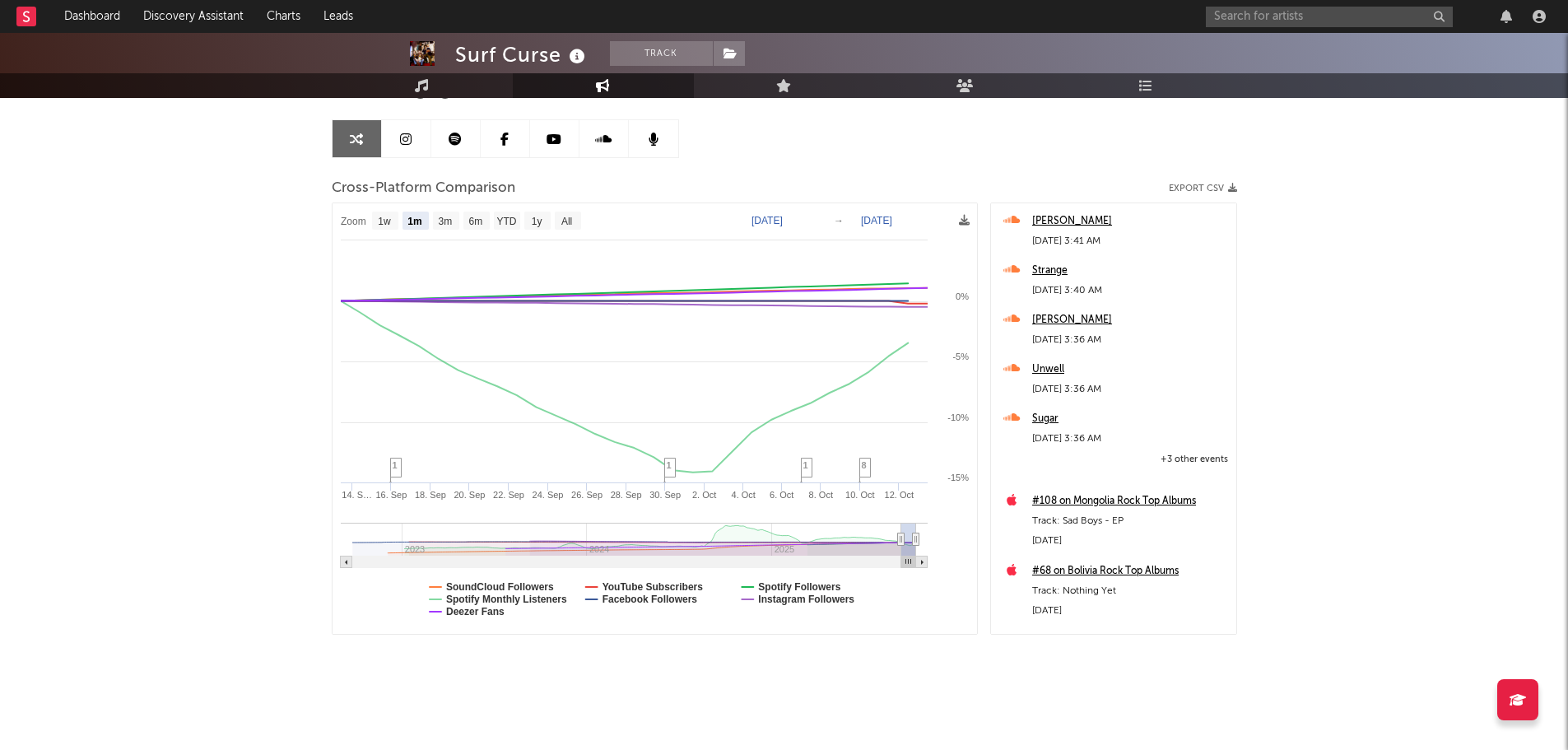
scroll to position [0, 0]
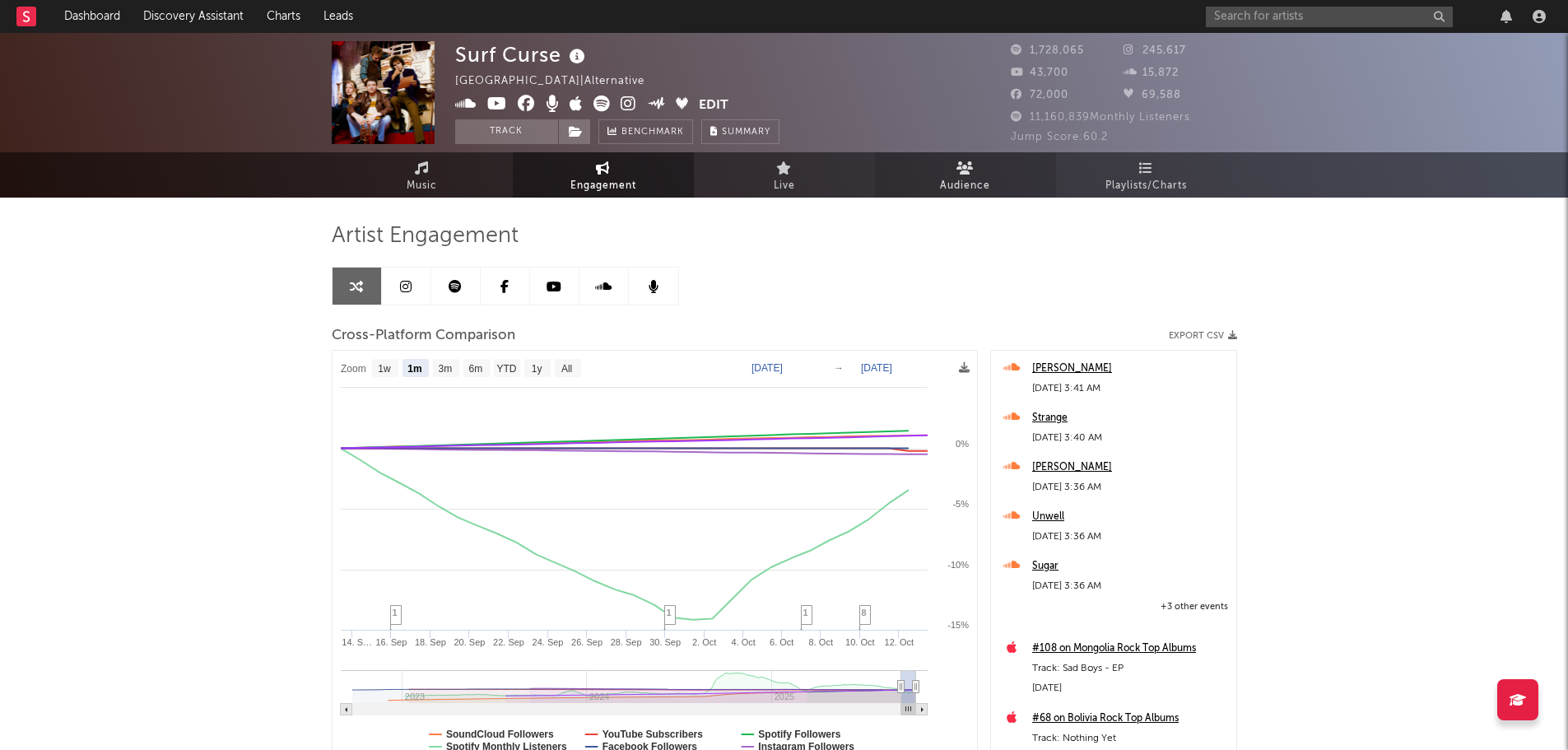
click at [982, 182] on span "Audience" at bounding box center [965, 187] width 50 height 20
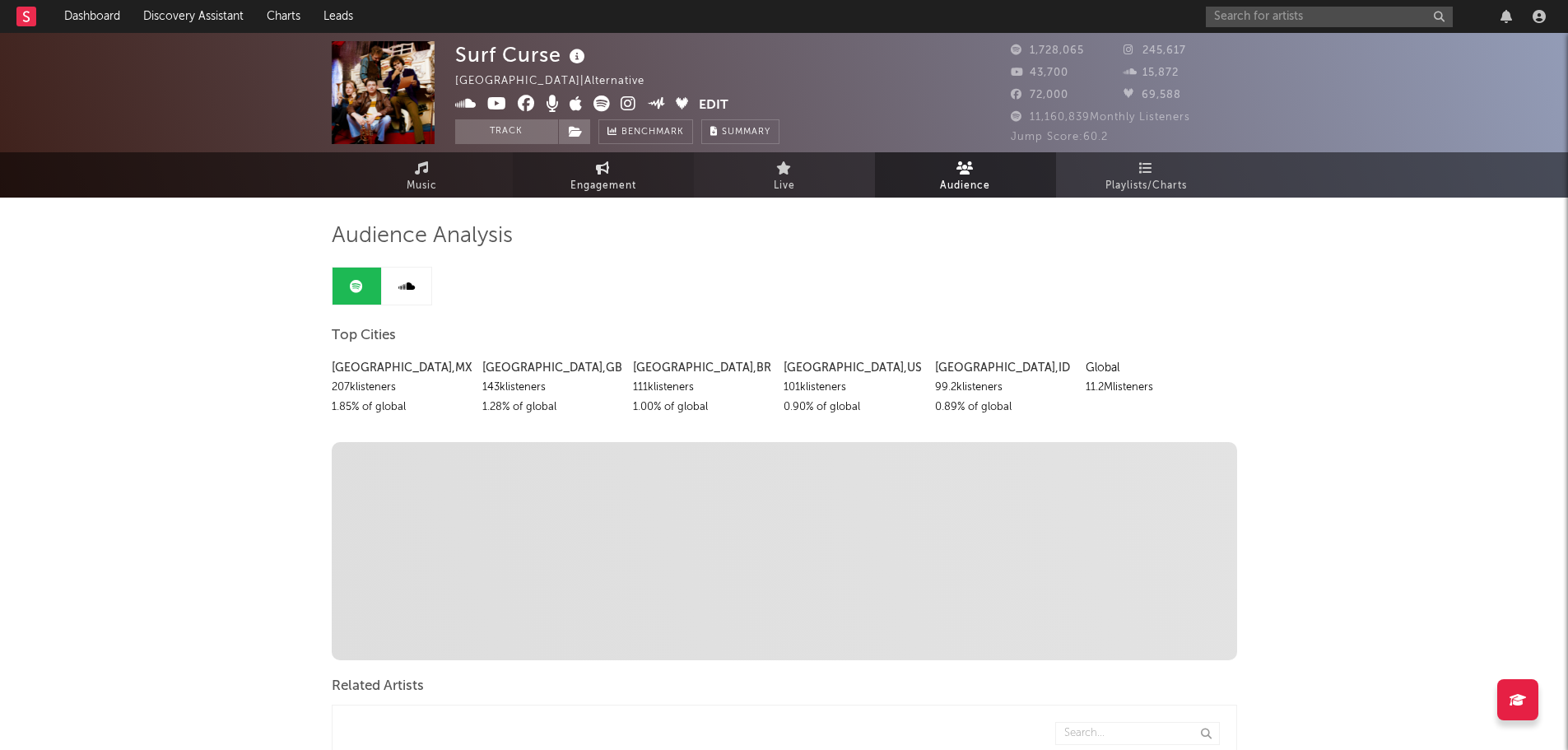
click at [599, 175] on link "Engagement" at bounding box center [604, 175] width 182 height 45
select select "1w"
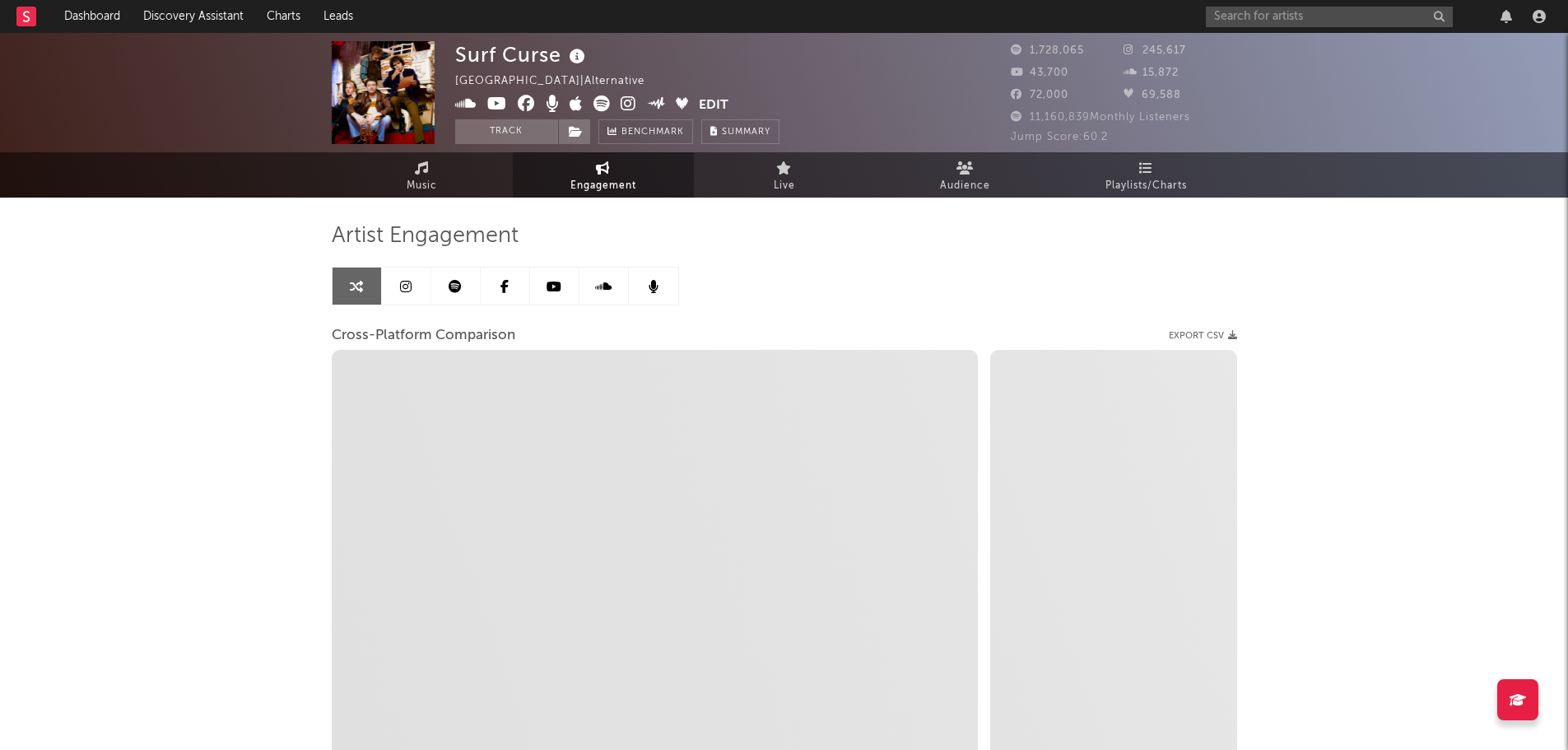
select select "1m"
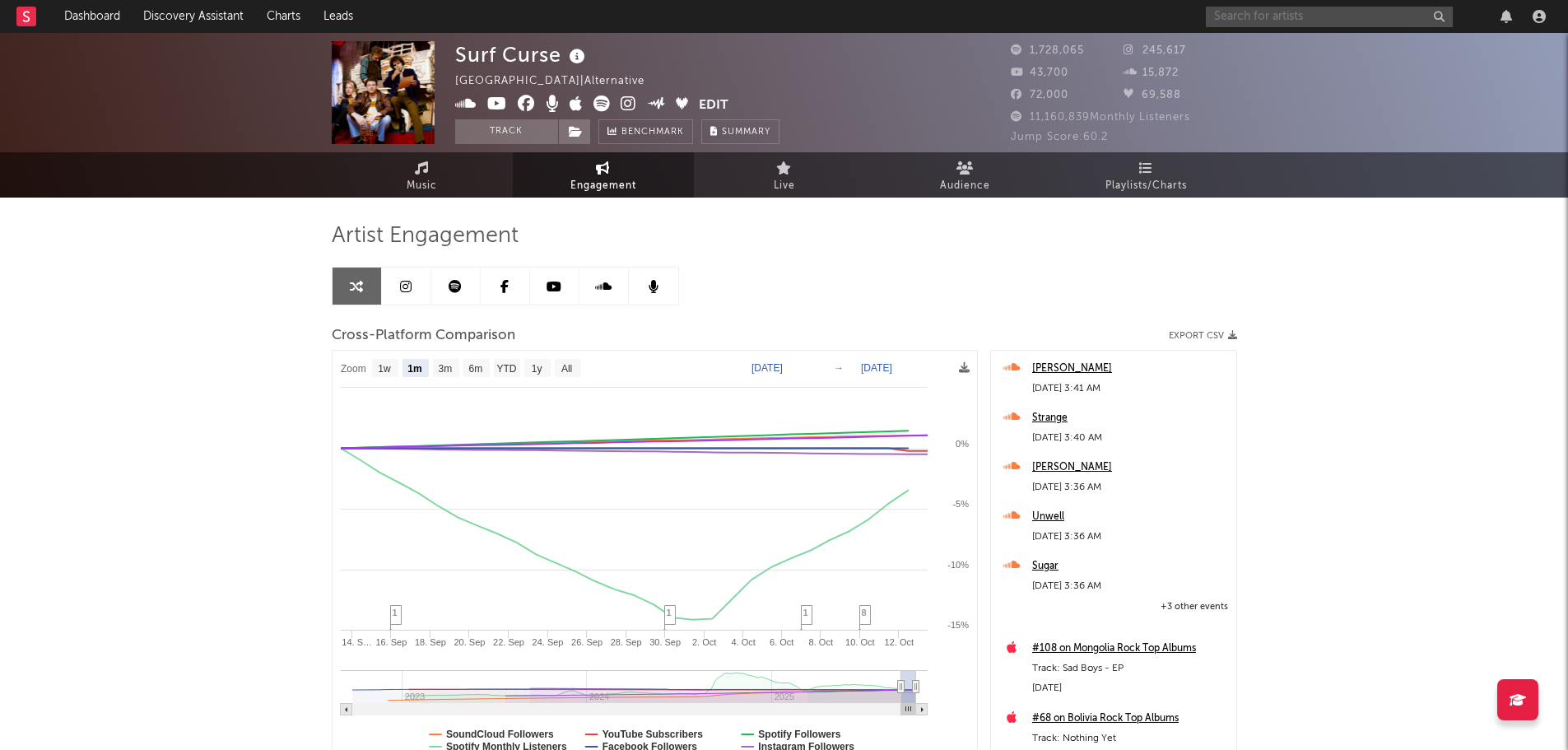
click at [1300, 14] on input "text" at bounding box center [1329, 17] width 247 height 21
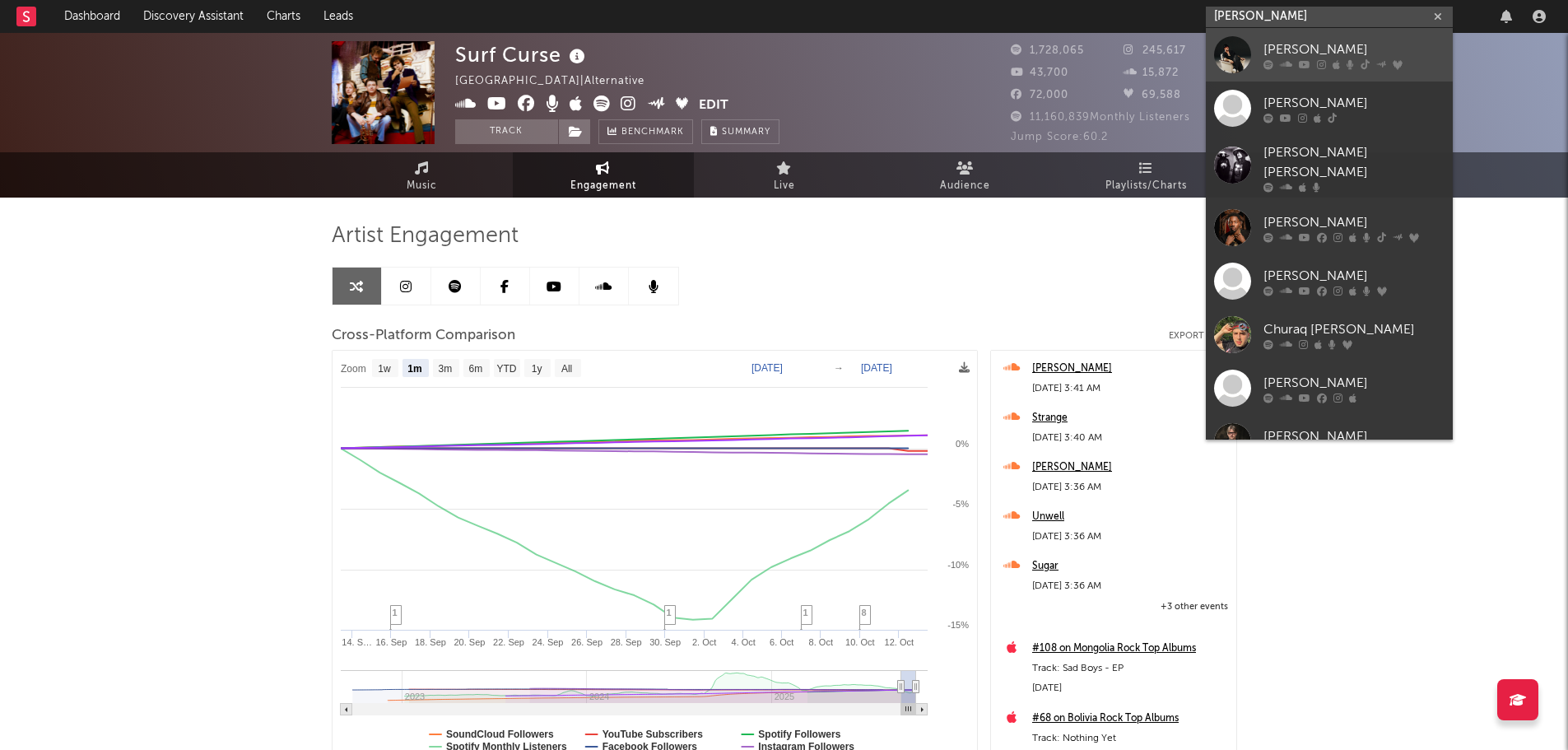
type input "[PERSON_NAME]"
click at [1314, 51] on div "[PERSON_NAME]" at bounding box center [1355, 49] width 182 height 20
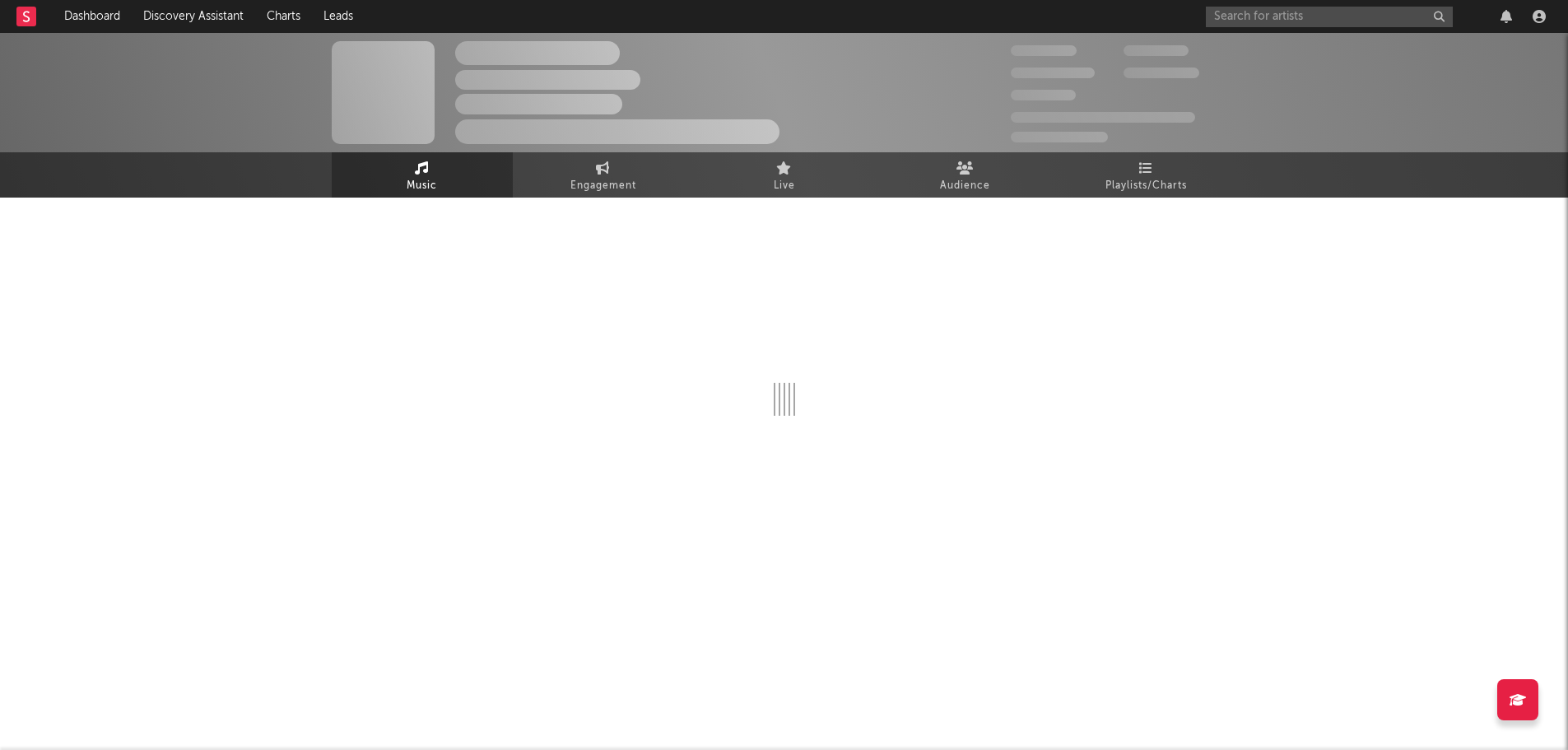
select select "6m"
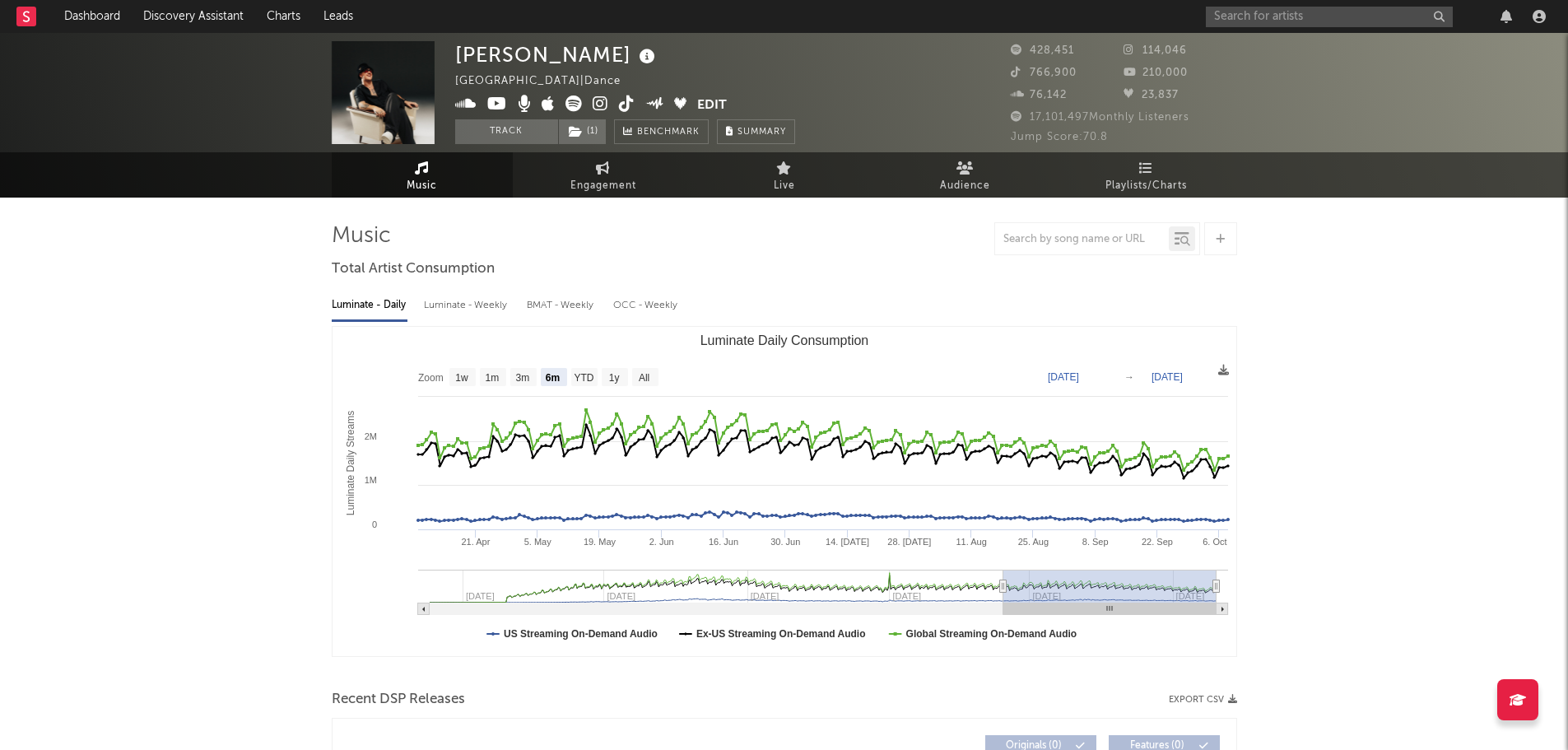
select select "6m"
click at [1288, 20] on input "text" at bounding box center [1329, 17] width 247 height 21
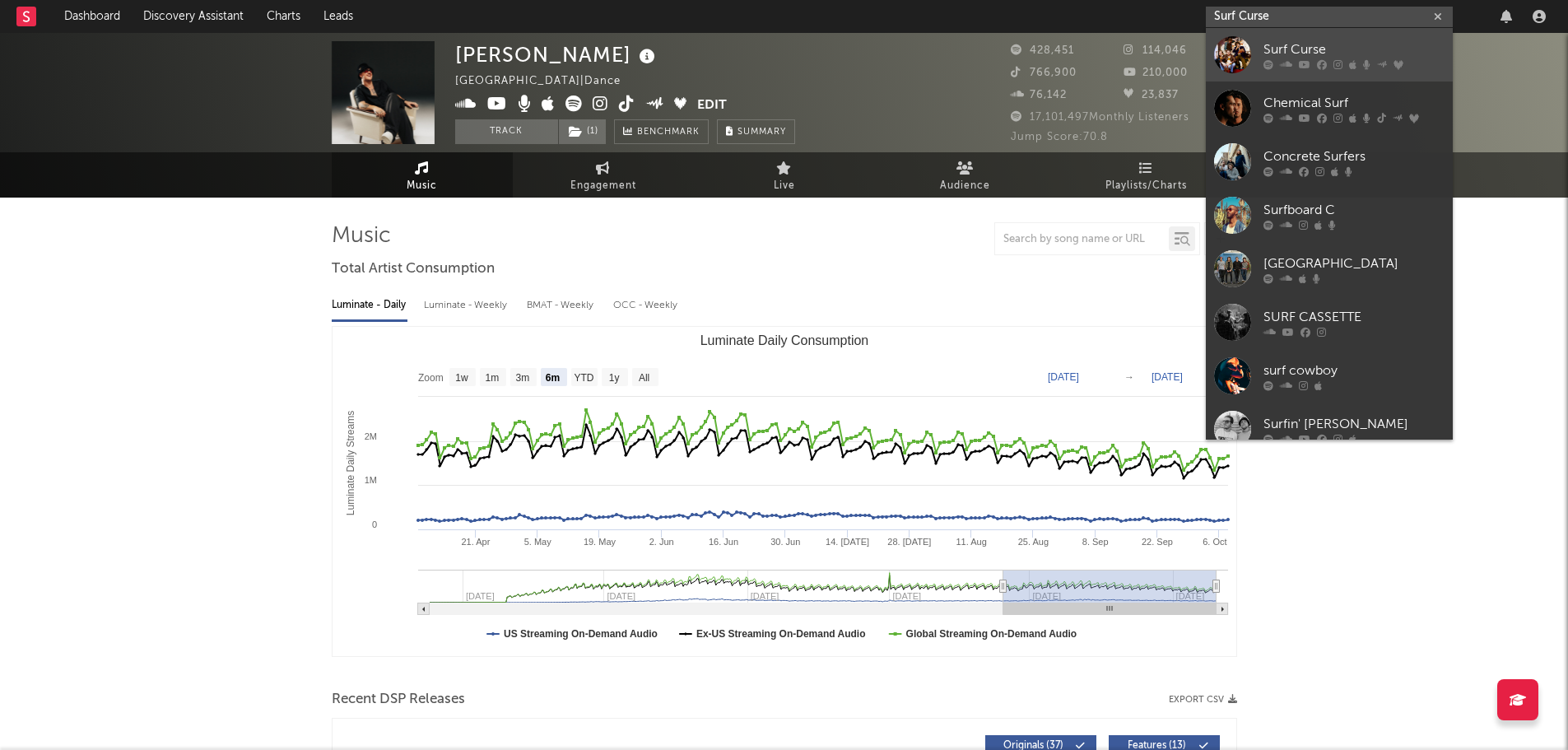
type input "Surf Curse"
click at [1284, 52] on div "Surf Curse" at bounding box center [1355, 49] width 182 height 20
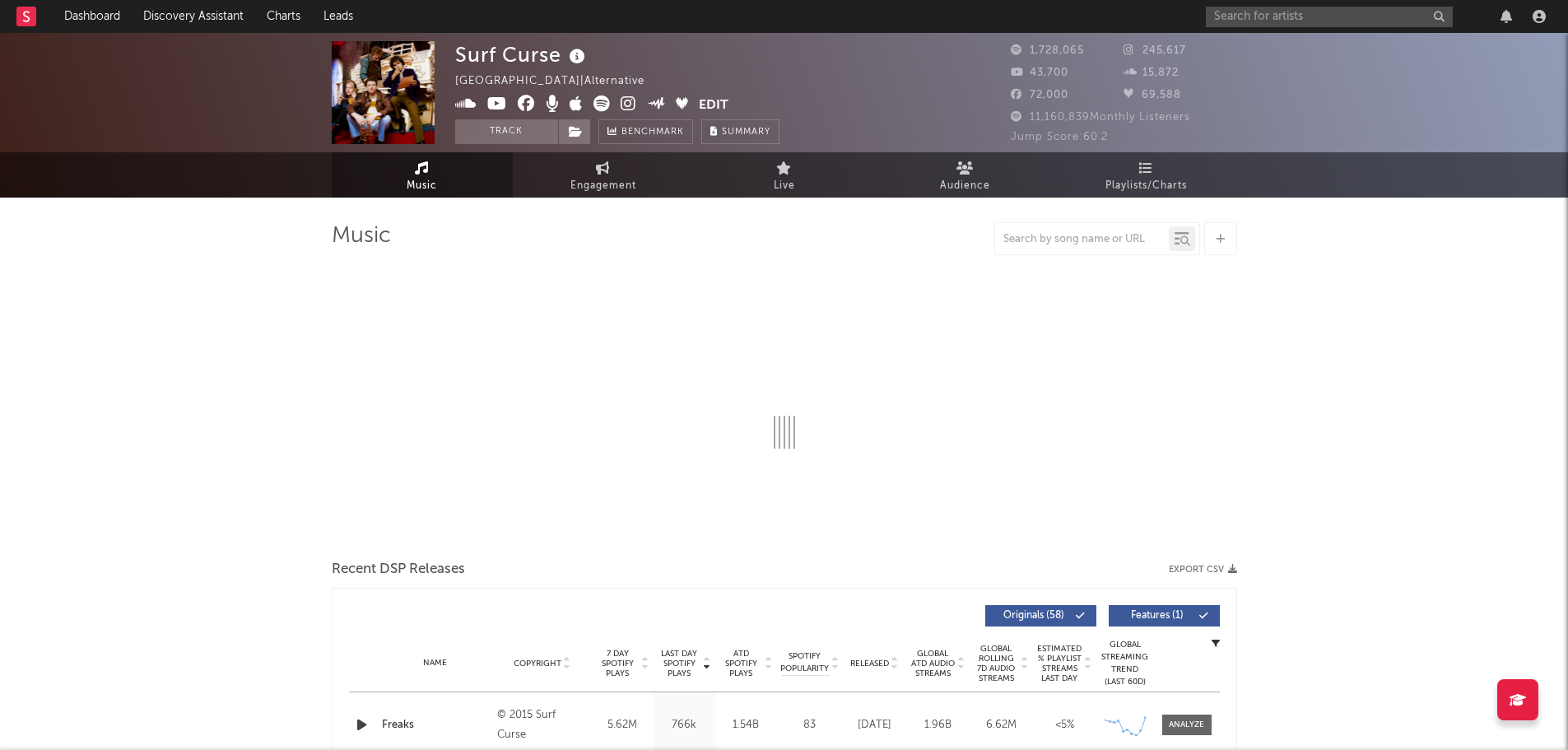
select select "6m"
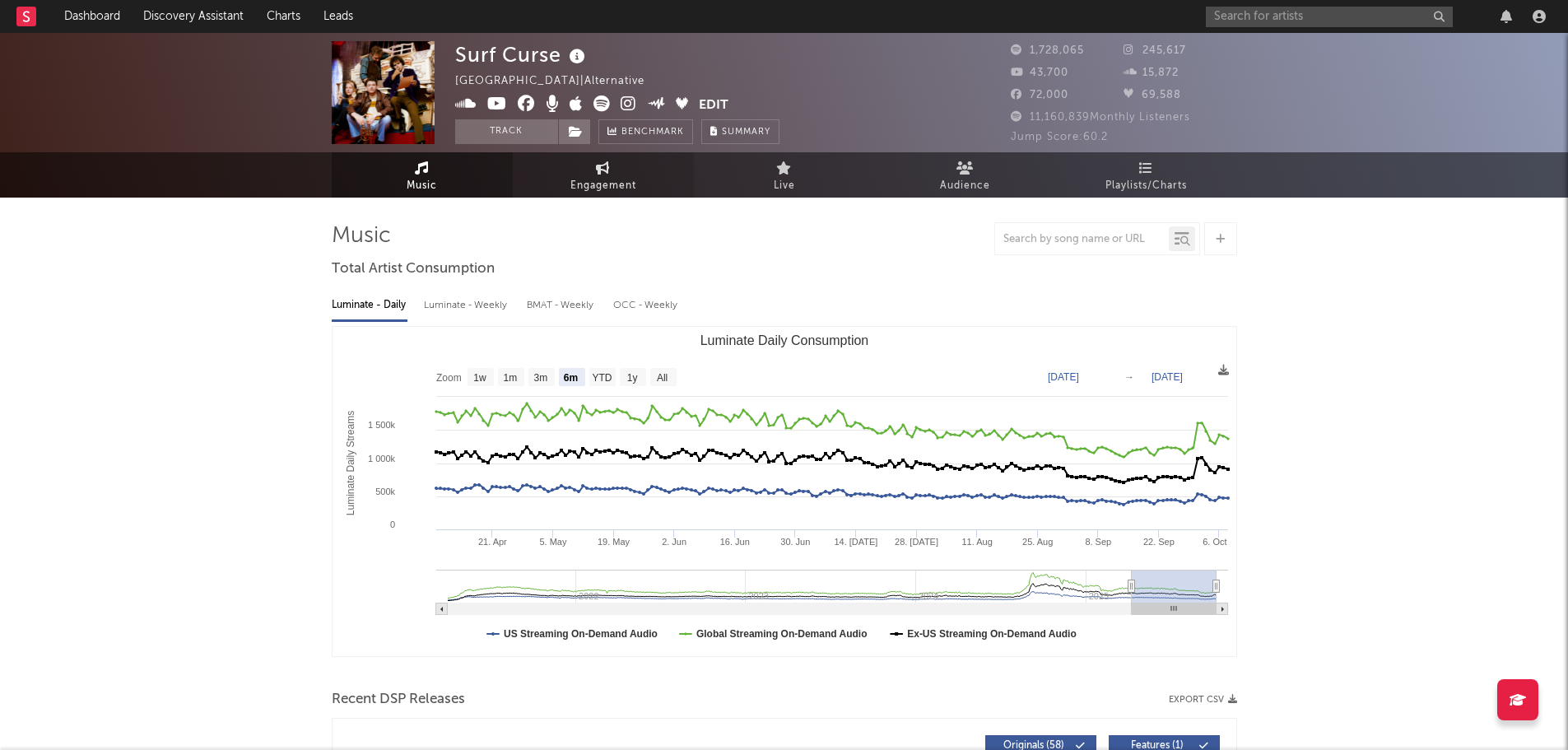
click at [596, 172] on icon at bounding box center [603, 168] width 14 height 13
select select "1w"
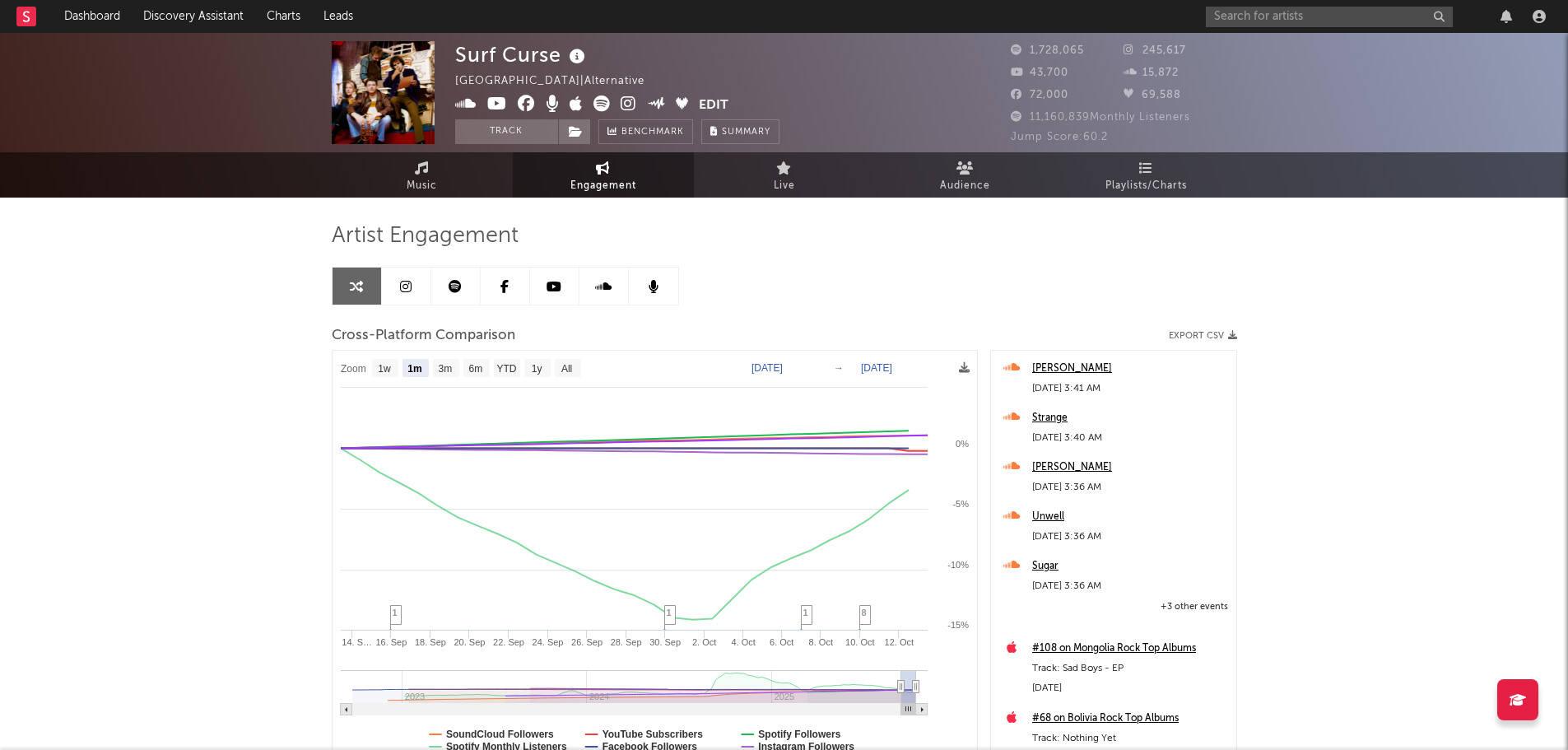
select select "1m"
click at [1304, 28] on div at bounding box center [1379, 16] width 345 height 33
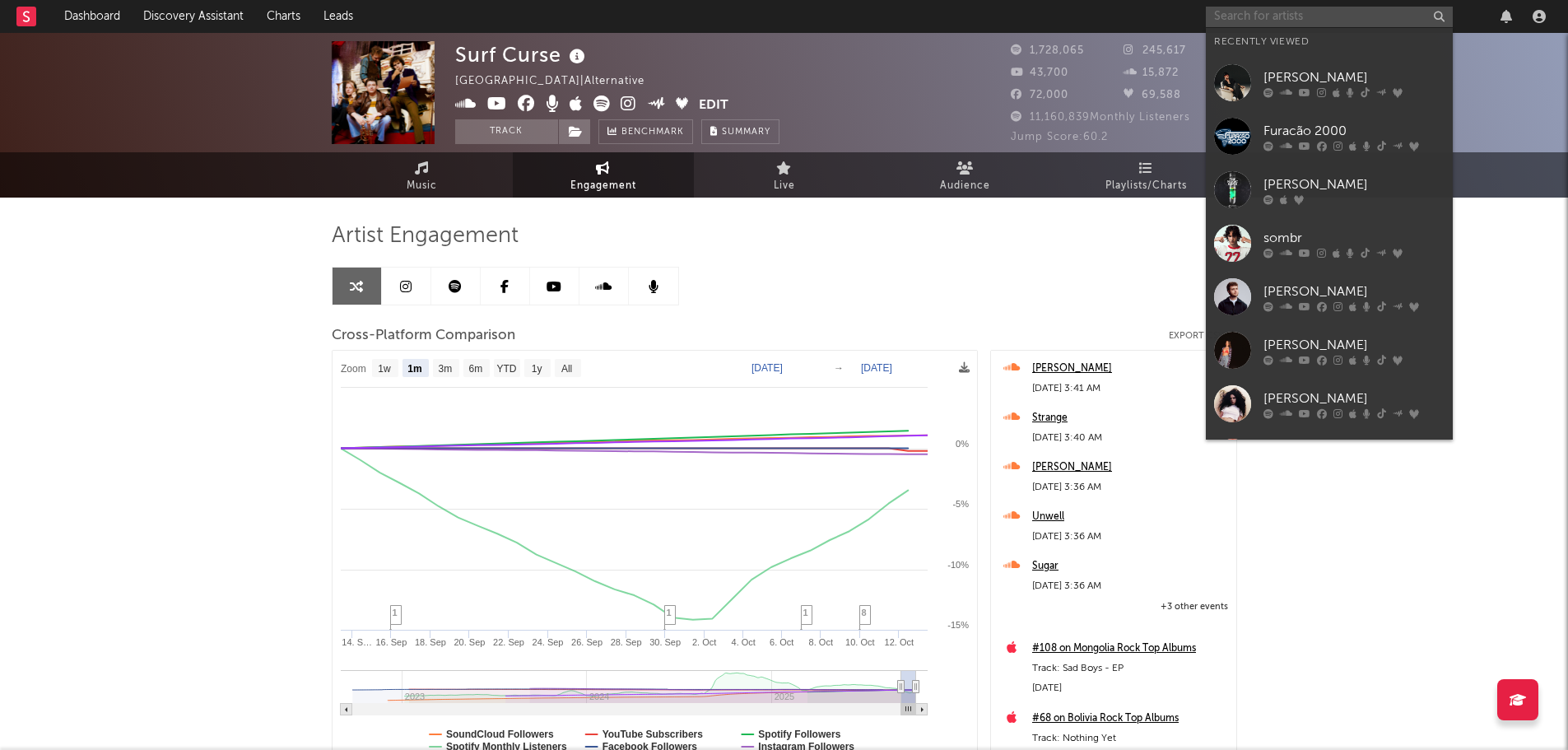
click at [1301, 14] on input "text" at bounding box center [1329, 17] width 247 height 21
click at [1292, 20] on input "text" at bounding box center [1329, 17] width 247 height 21
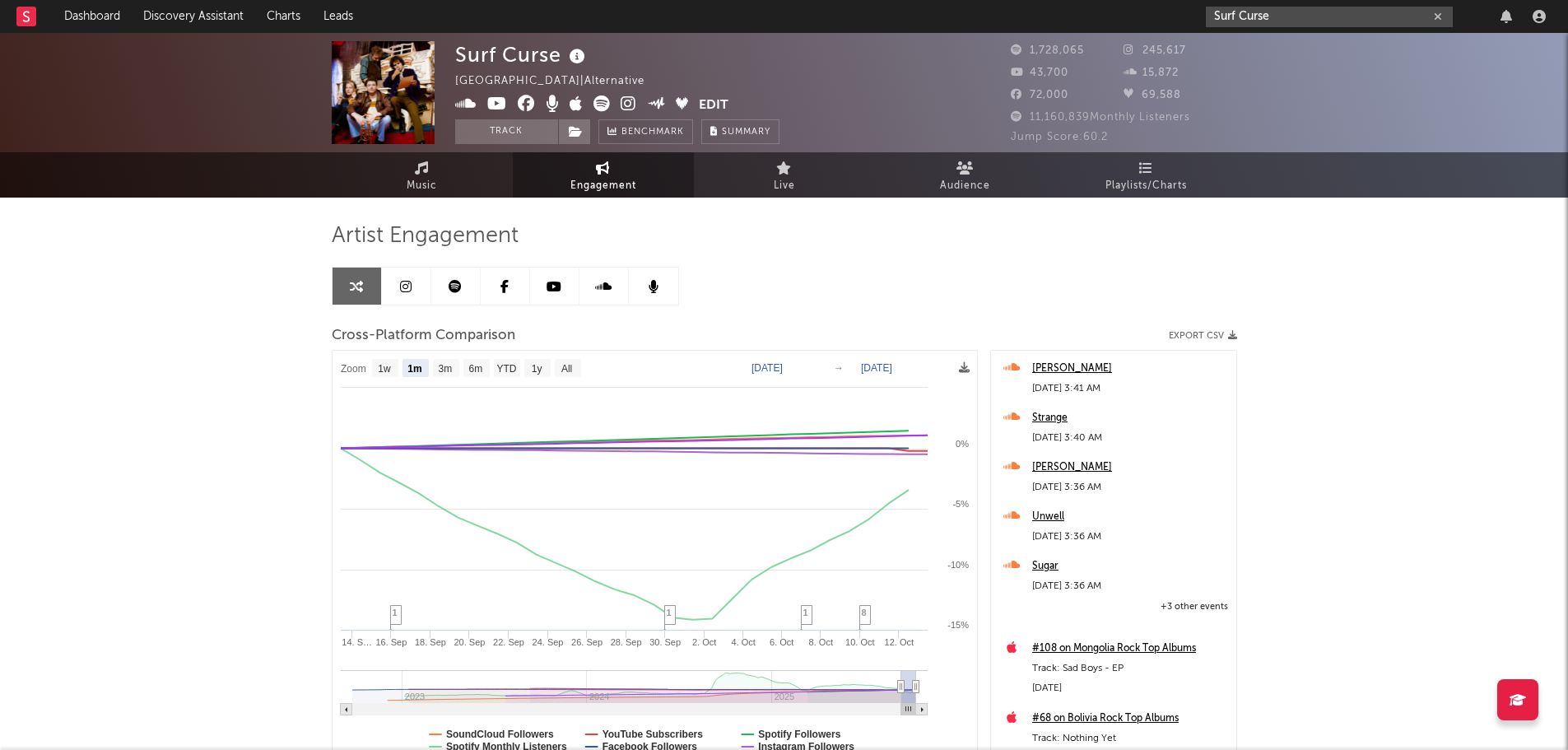
type input "Surf Curse"
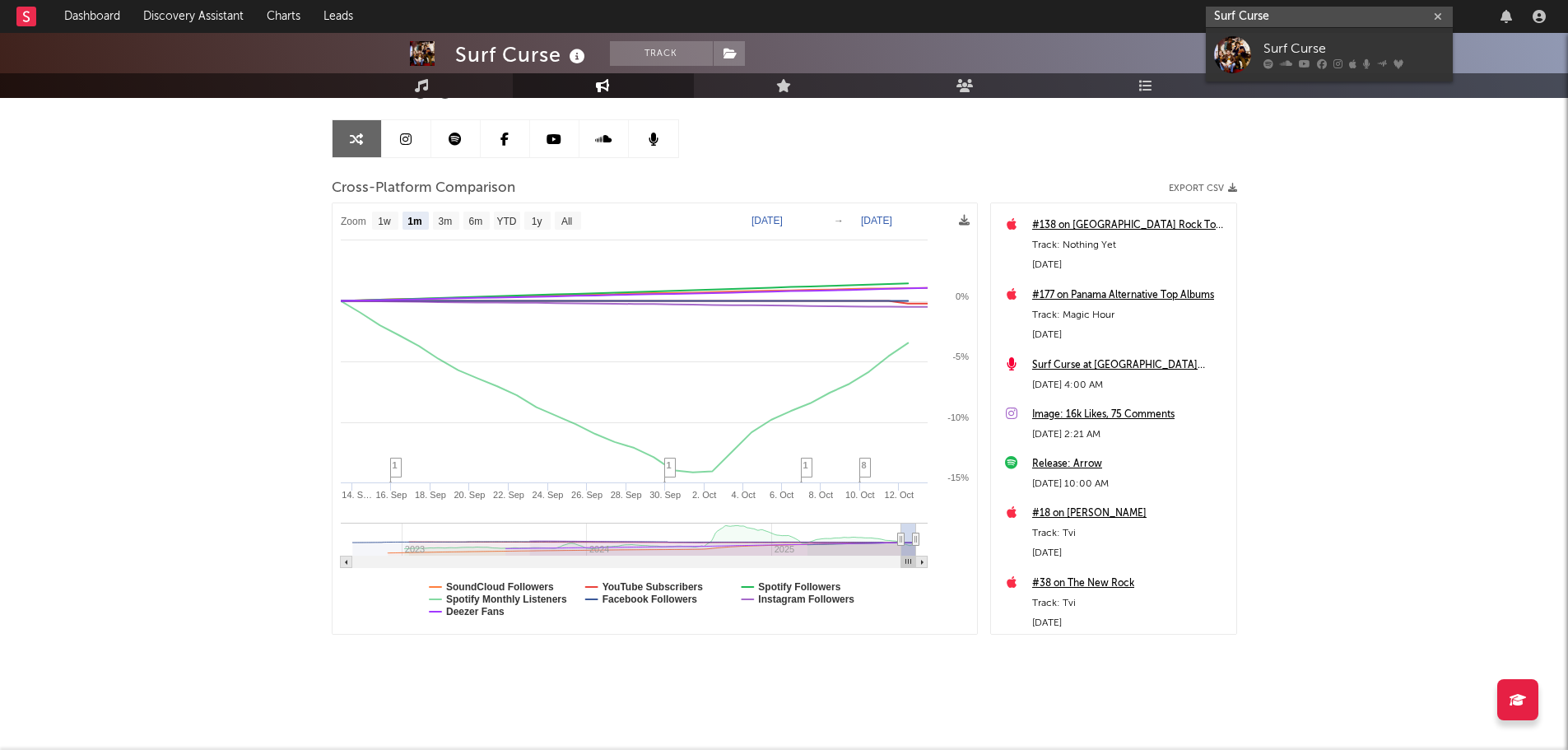
scroll to position [44307, 0]
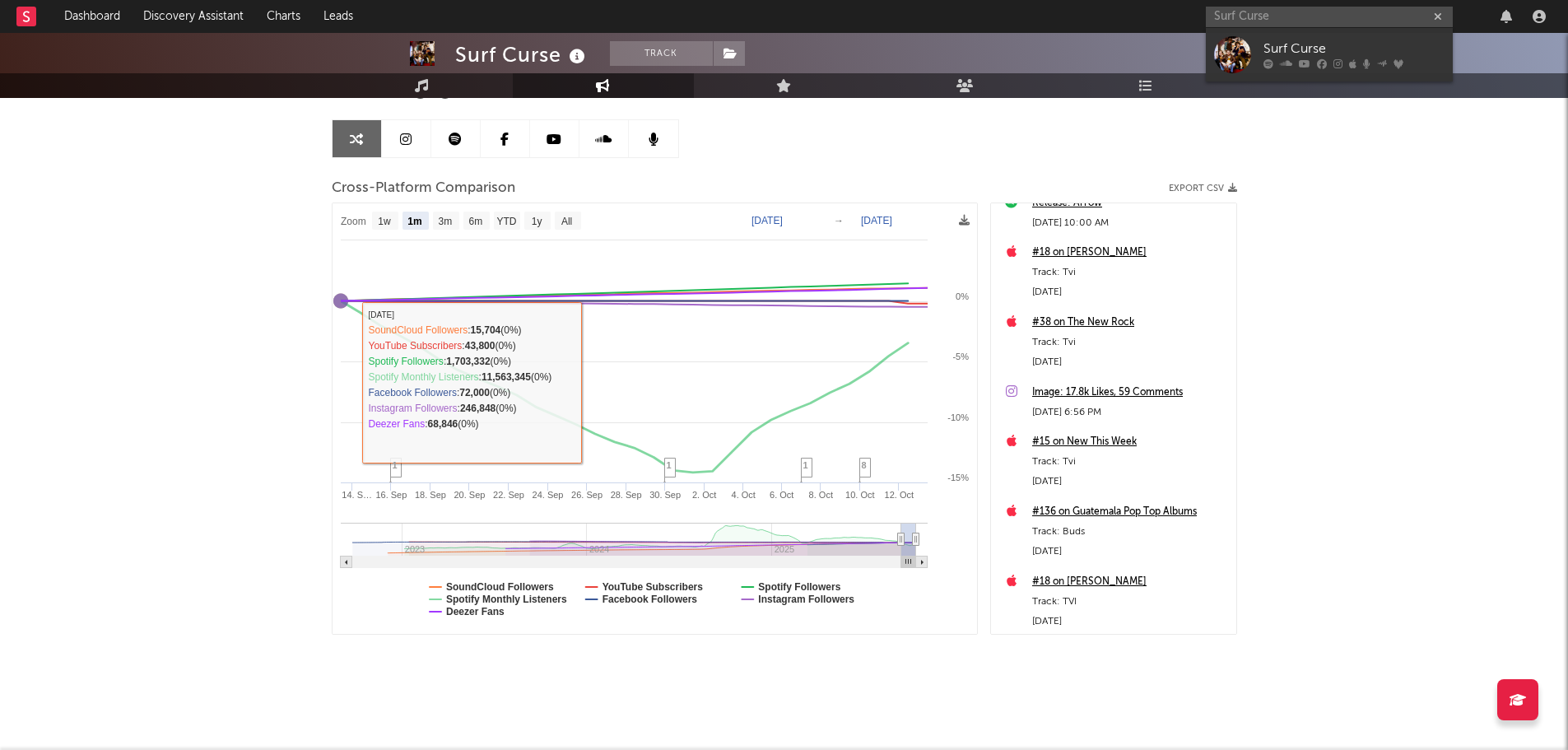
click at [223, 360] on div "Surf Curse Track United States | Alternative Edit Track Benchmark Summary 1,728…" at bounding box center [784, 318] width 1568 height 864
